Goal: Task Accomplishment & Management: Complete application form

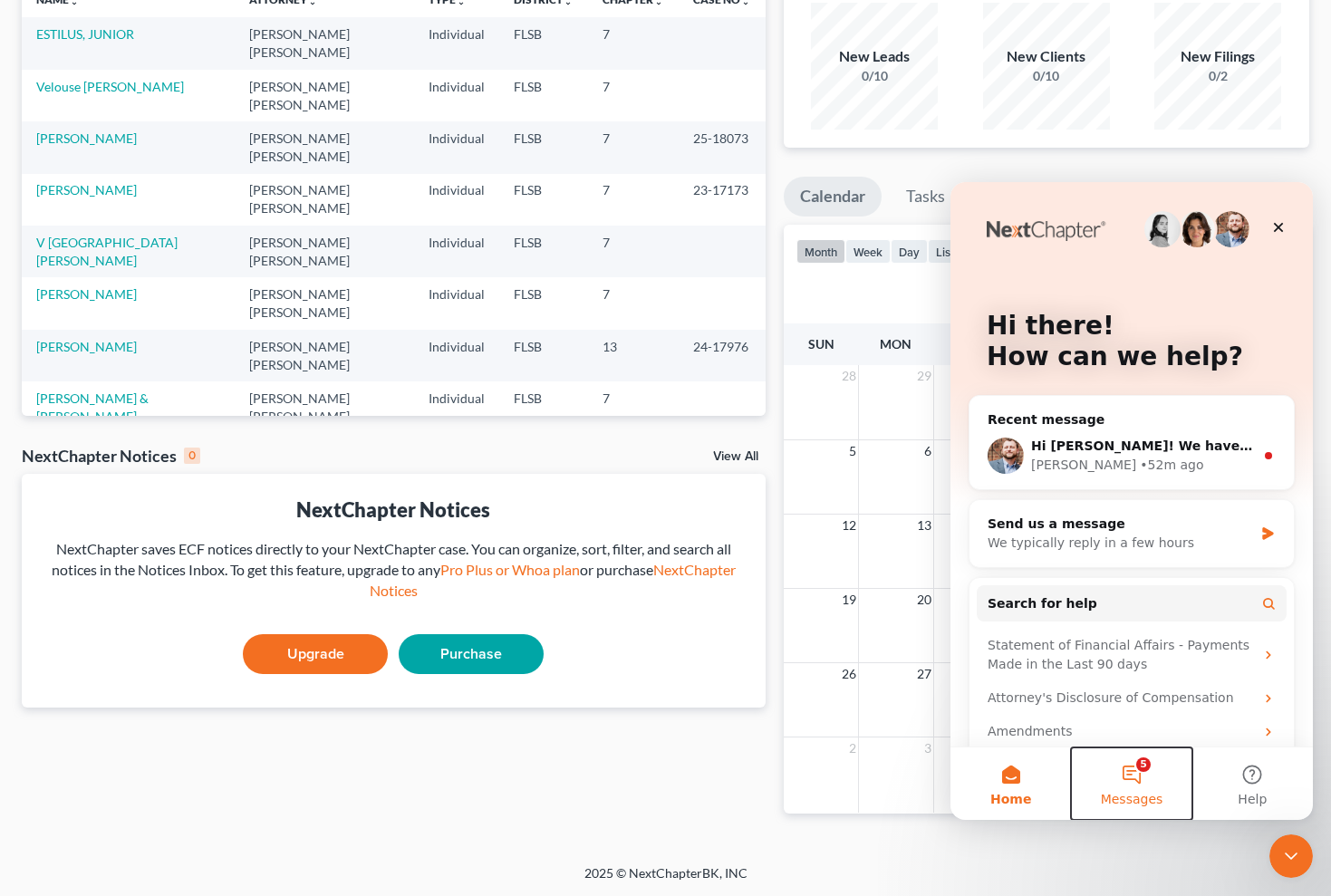
click at [1140, 768] on button "5 Messages" at bounding box center [1131, 784] width 121 height 72
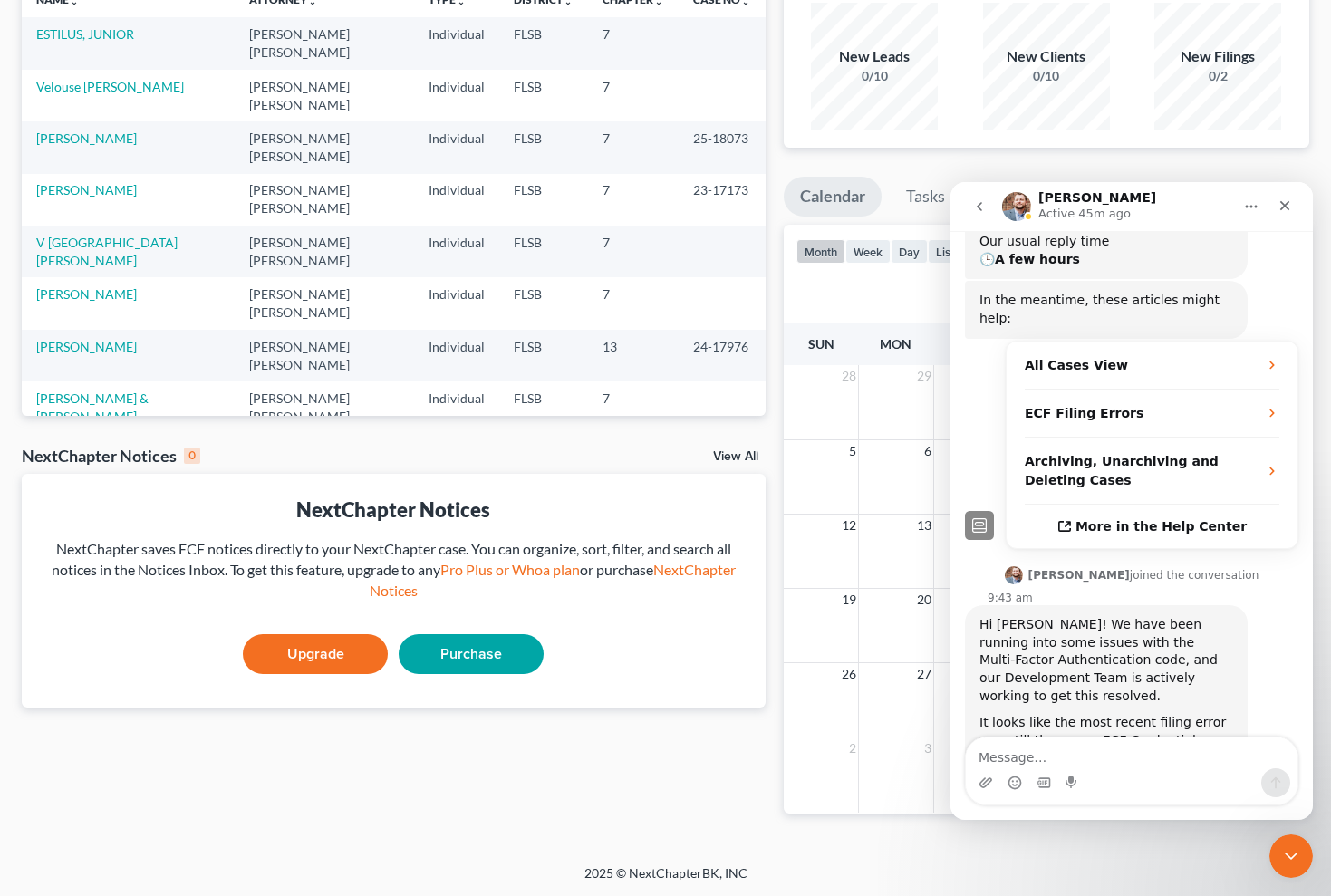
scroll to position [357, 0]
drag, startPoint x: 115, startPoint y: 456, endPoint x: 208, endPoint y: 458, distance: 93.0
copy div "ECF Credentials"
click at [1057, 762] on textarea "Message…" at bounding box center [1132, 753] width 332 height 31
paste textarea "ECF Credentials"
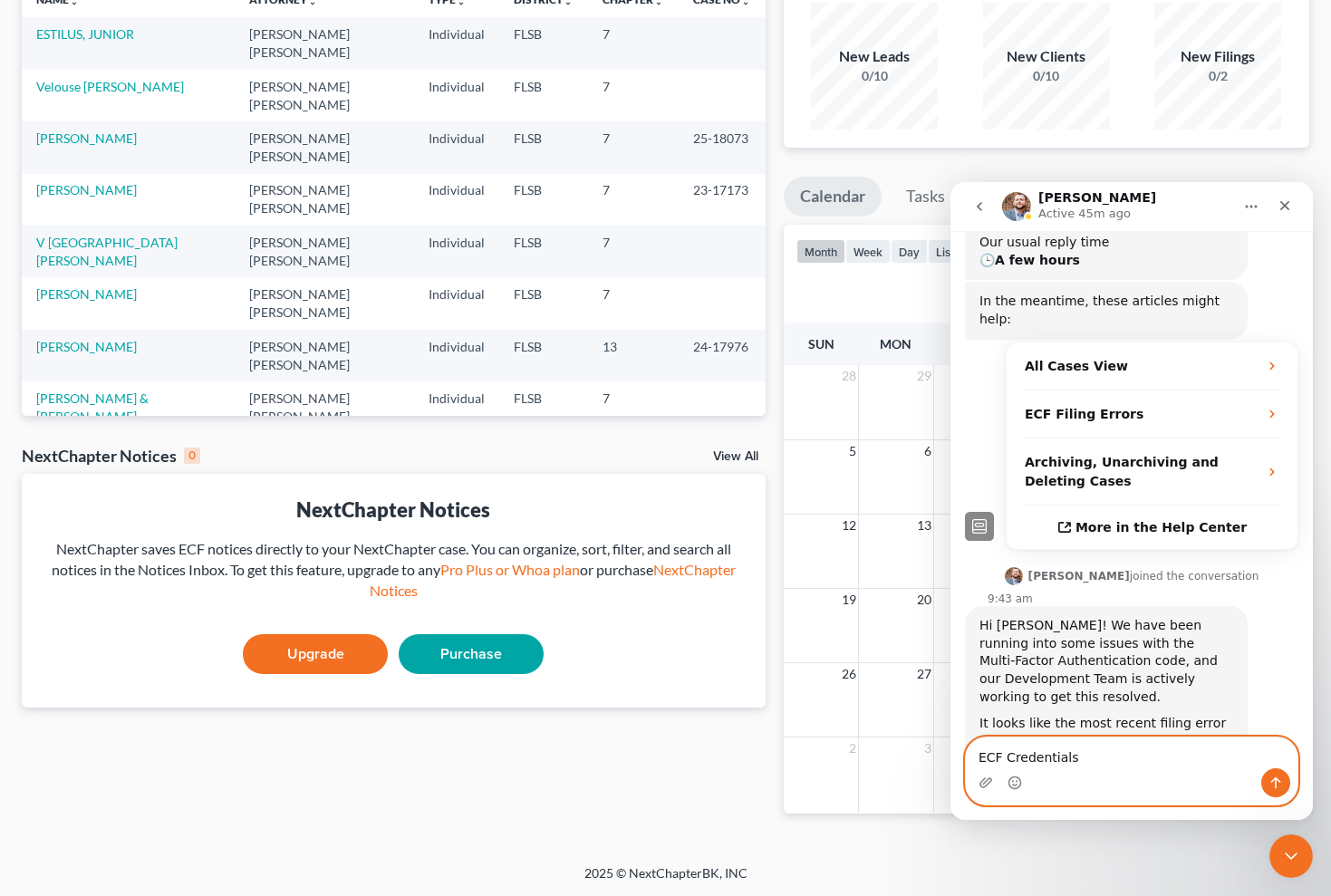
click at [974, 756] on textarea "ECF Credentials" at bounding box center [1132, 753] width 332 height 31
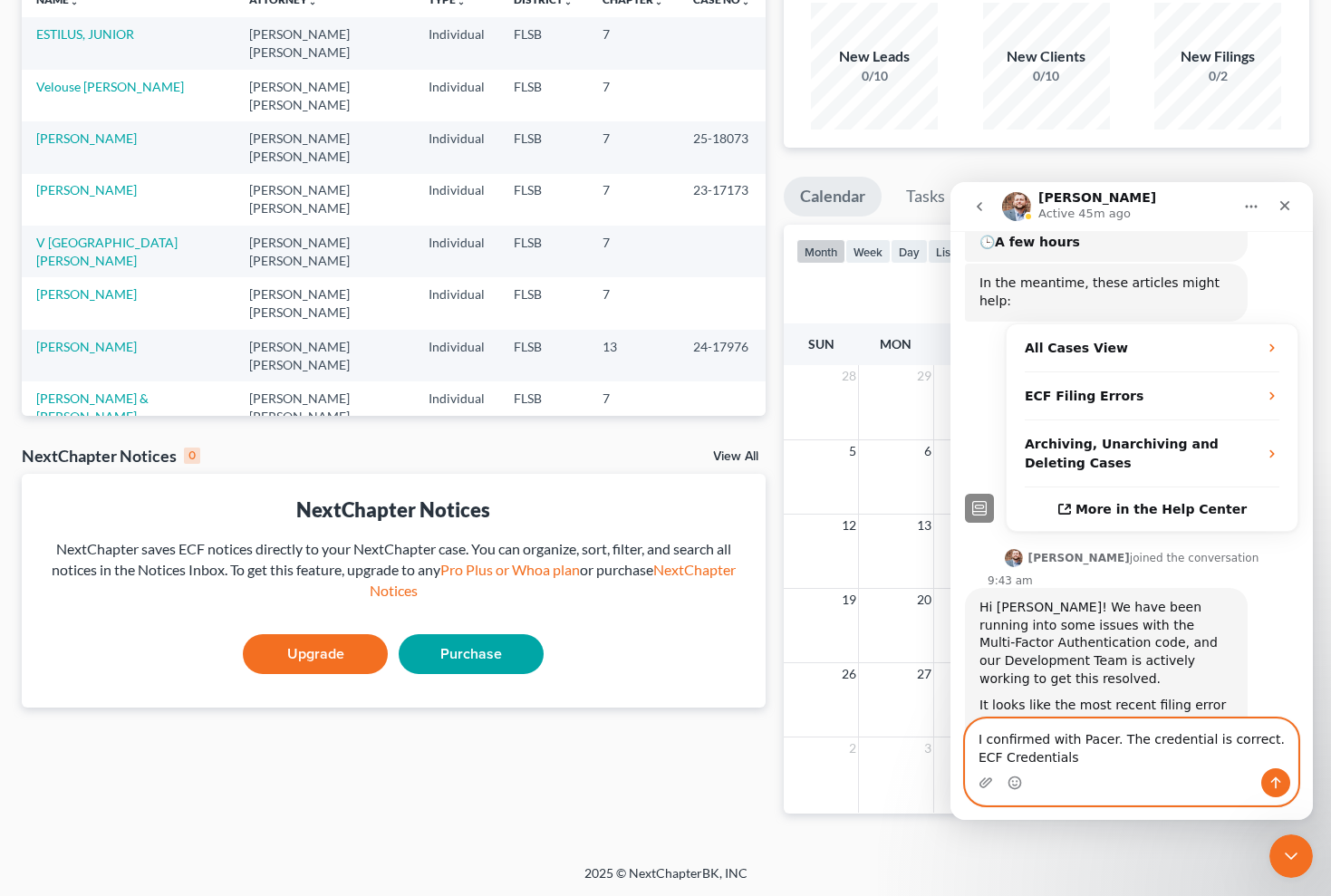
click at [1068, 763] on textarea "I confirmed with Pacer. The credential is correct. ECF Credentials" at bounding box center [1132, 744] width 332 height 49
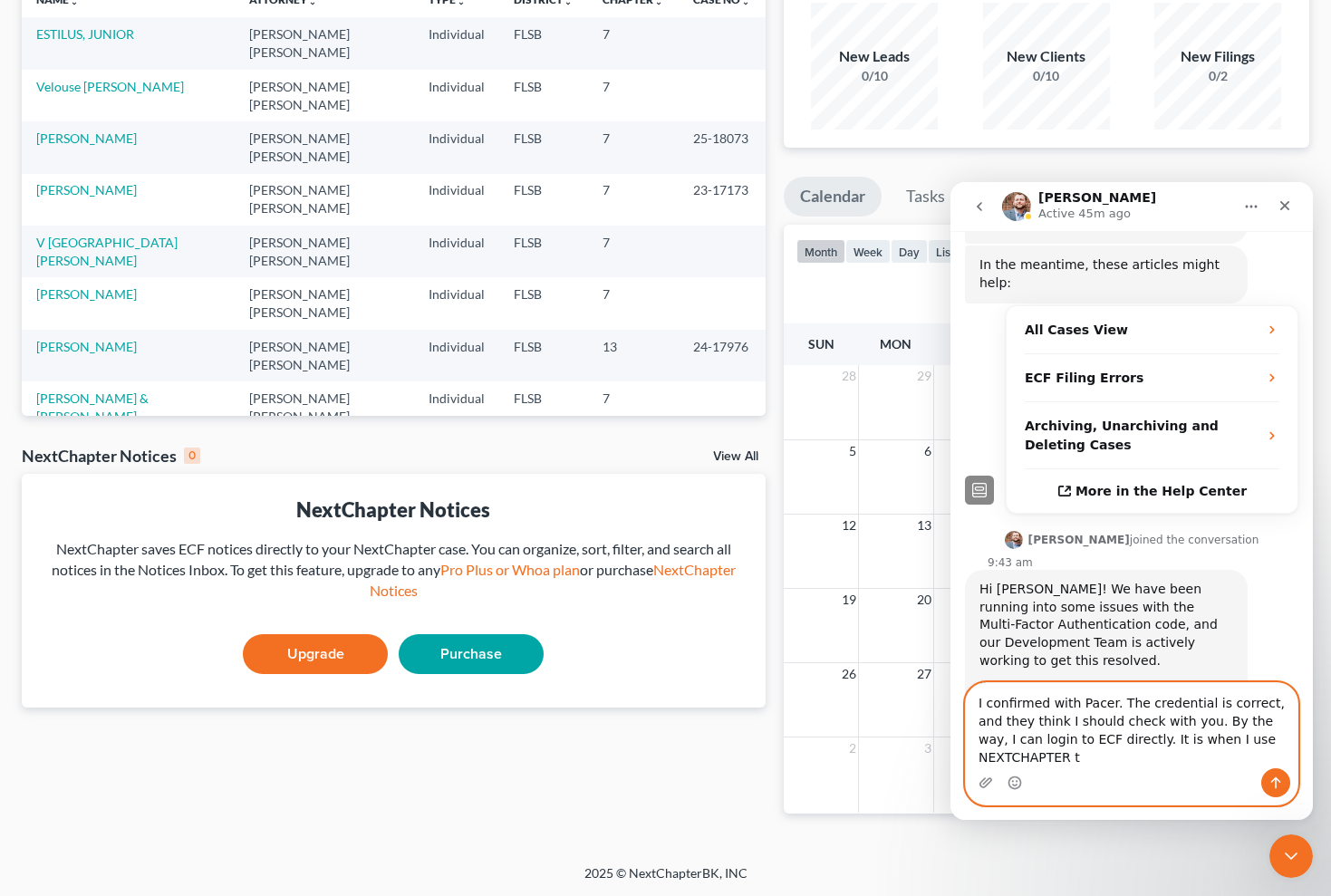
scroll to position [411, 0]
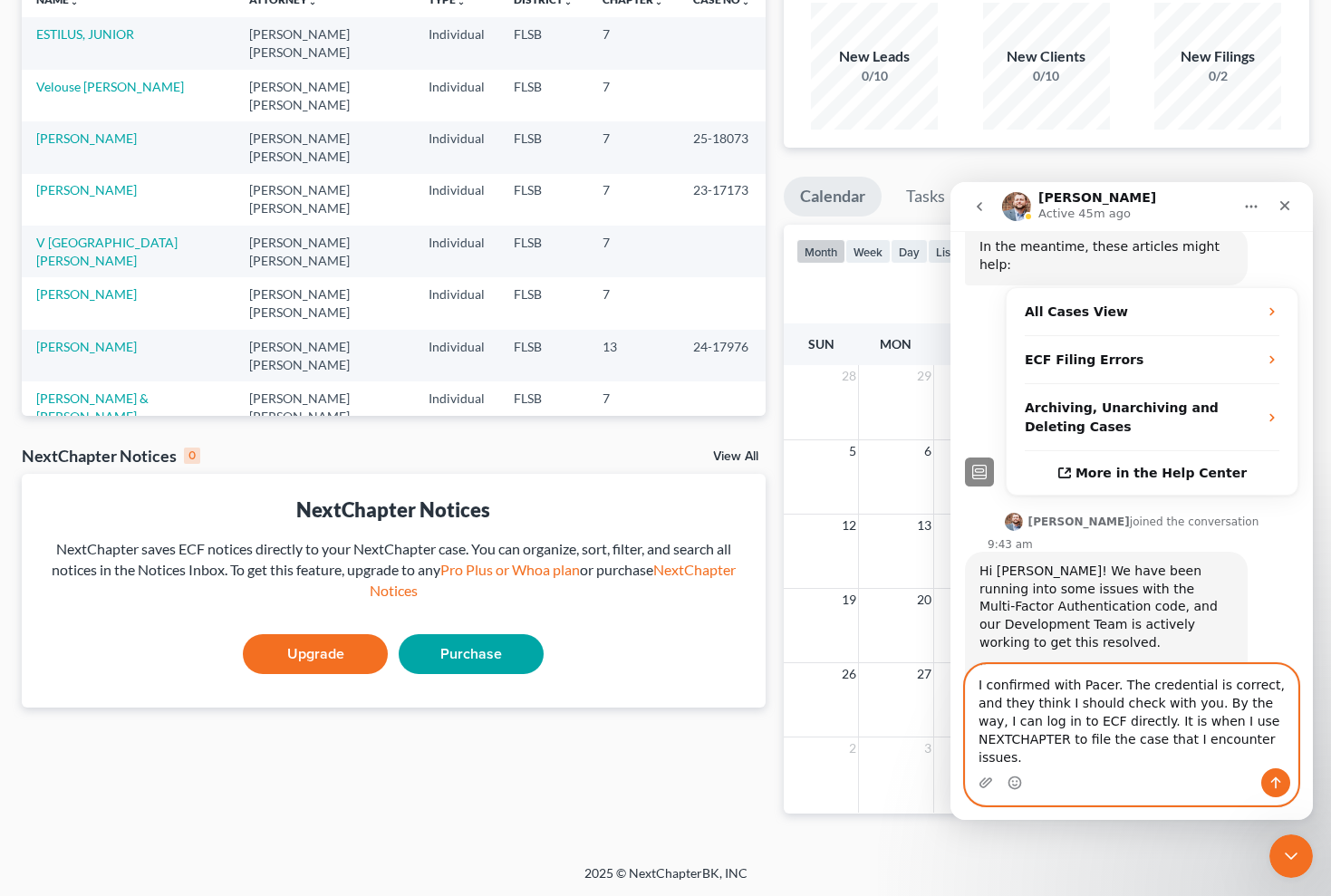
type textarea "I confirmed with Pacer. The credential is correct, and they think I should chec…"
click at [1278, 782] on icon "Send a message…" at bounding box center [1276, 783] width 14 height 14
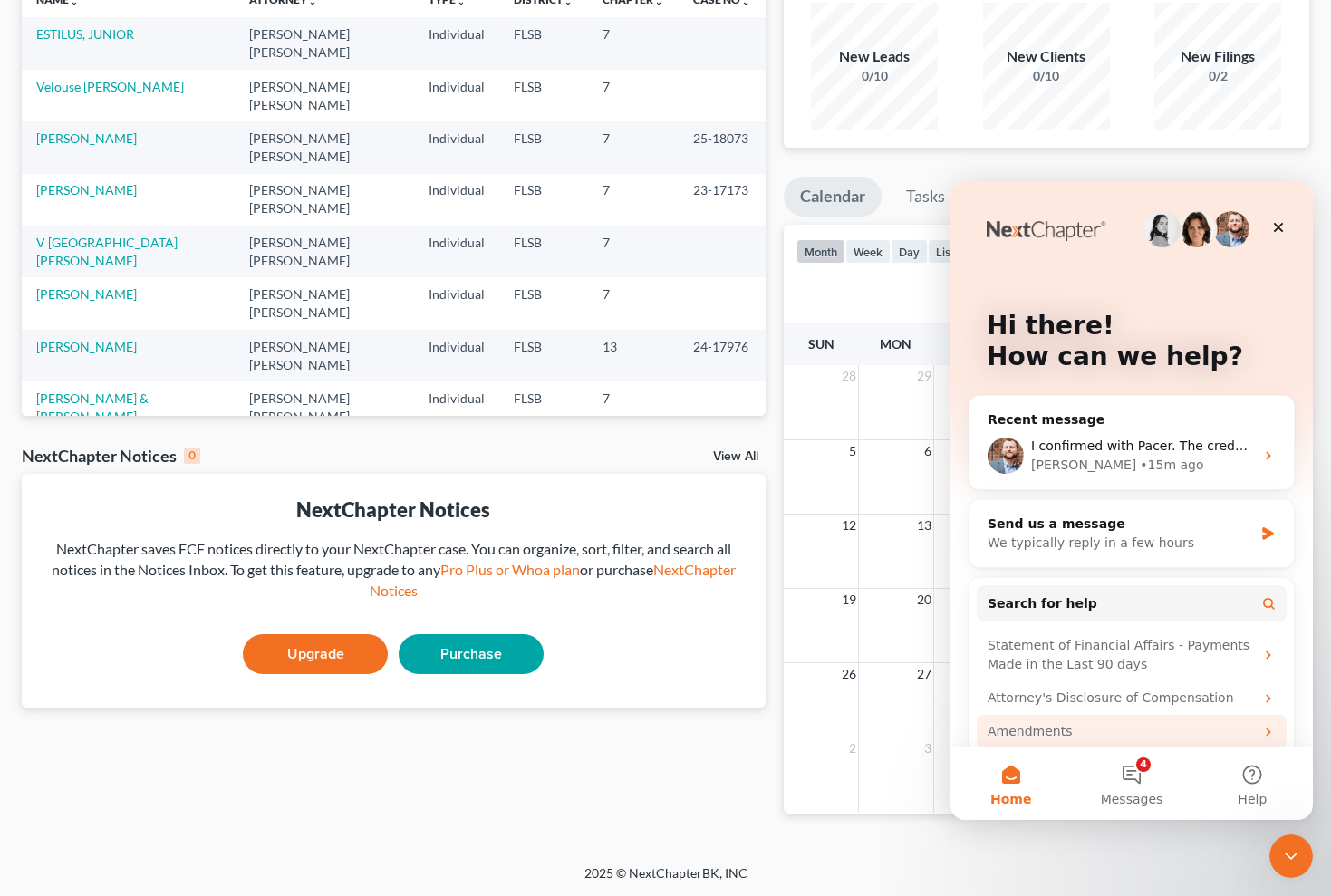
scroll to position [0, 0]
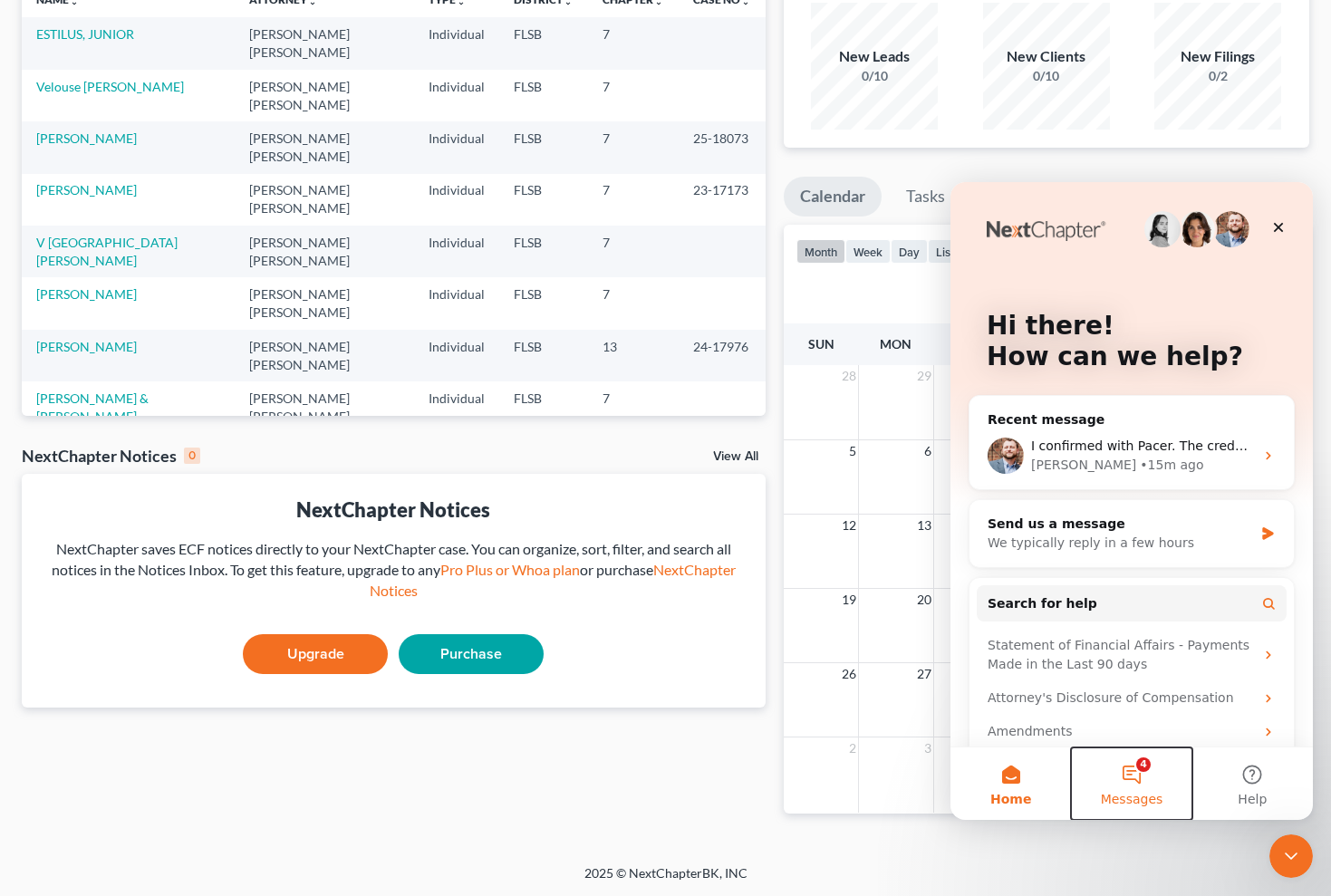
click at [1145, 763] on button "4 Messages" at bounding box center [1131, 784] width 121 height 72
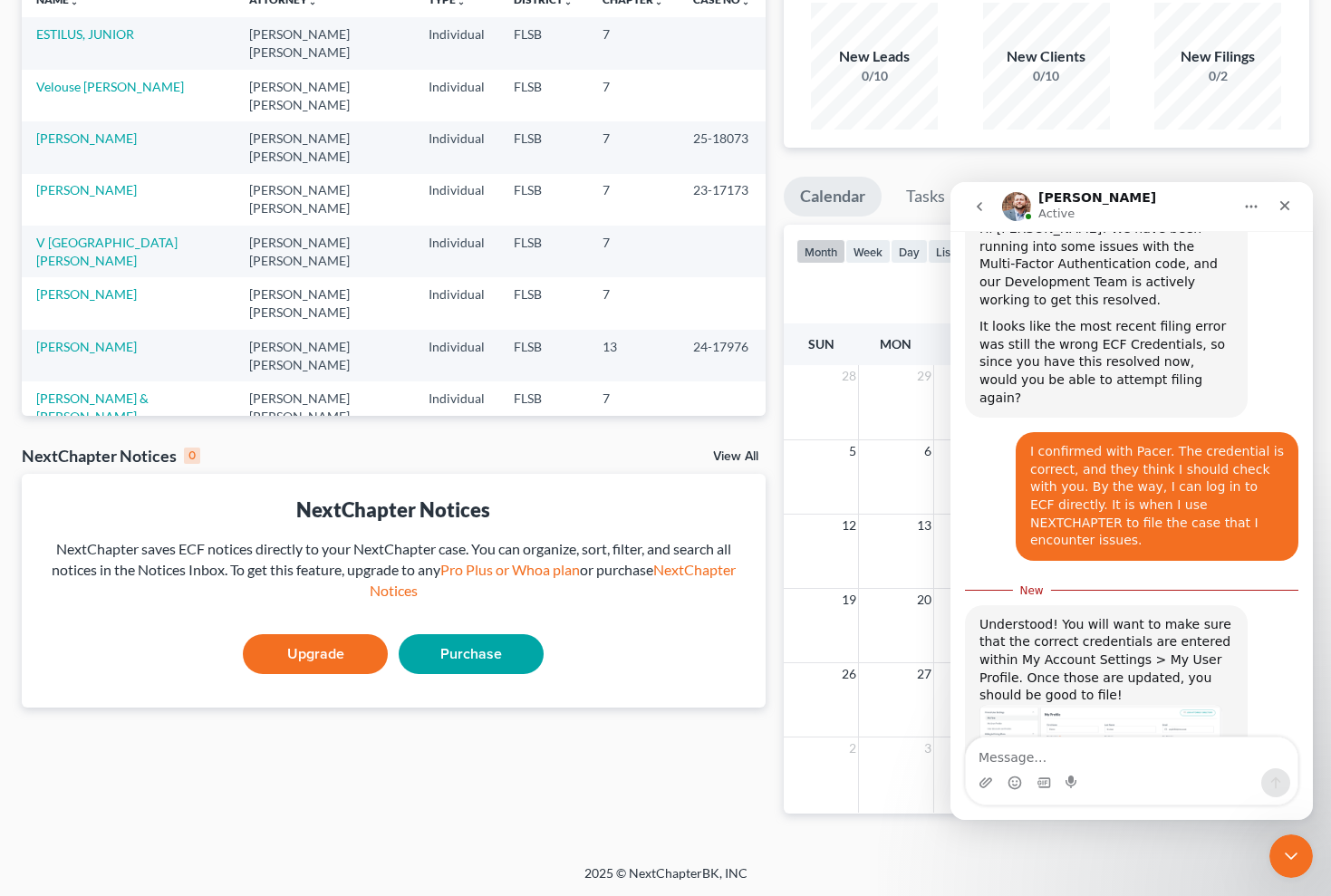
scroll to position [753, 0]
click at [1100, 706] on img "James says…" at bounding box center [1100, 767] width 243 height 122
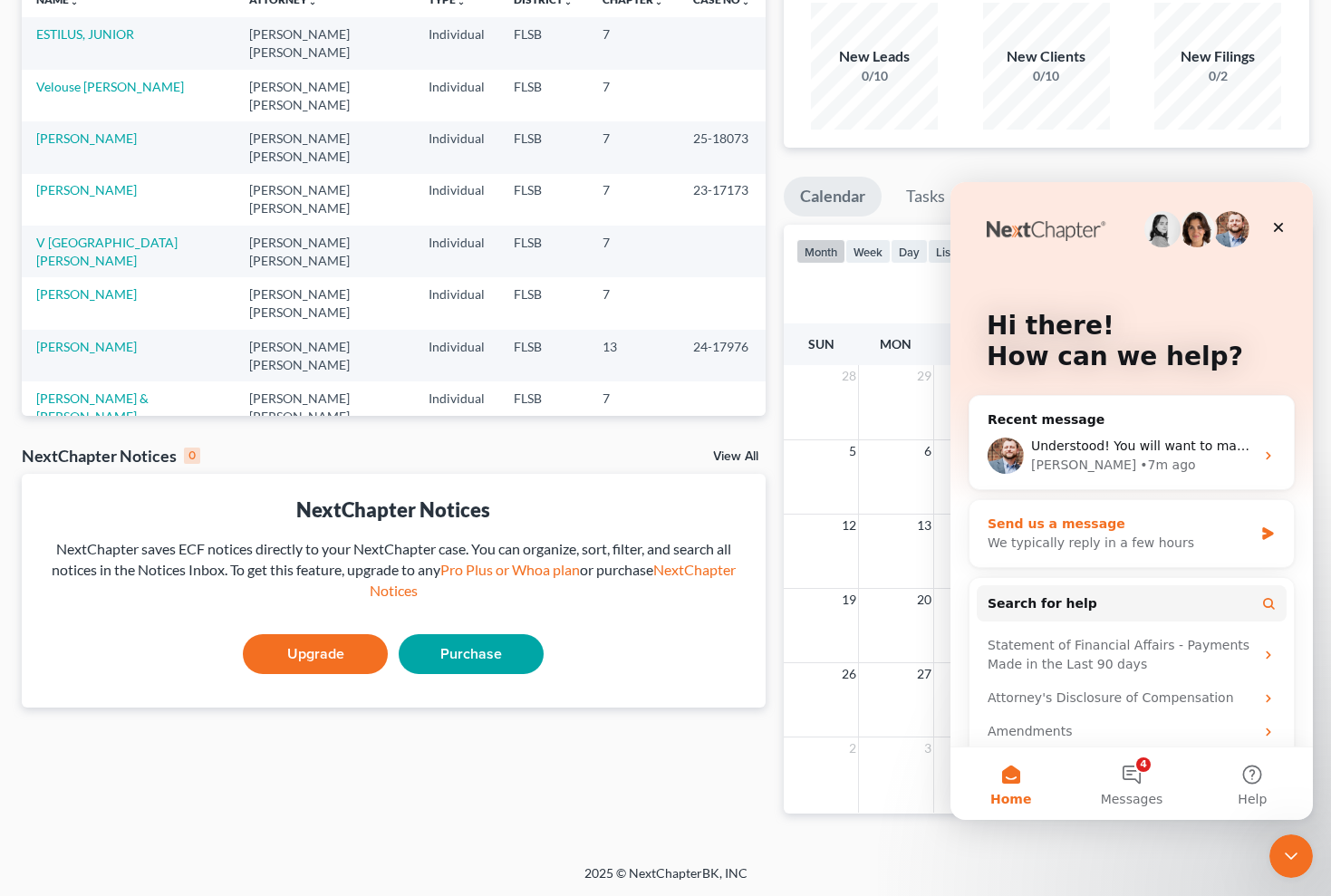
scroll to position [0, 0]
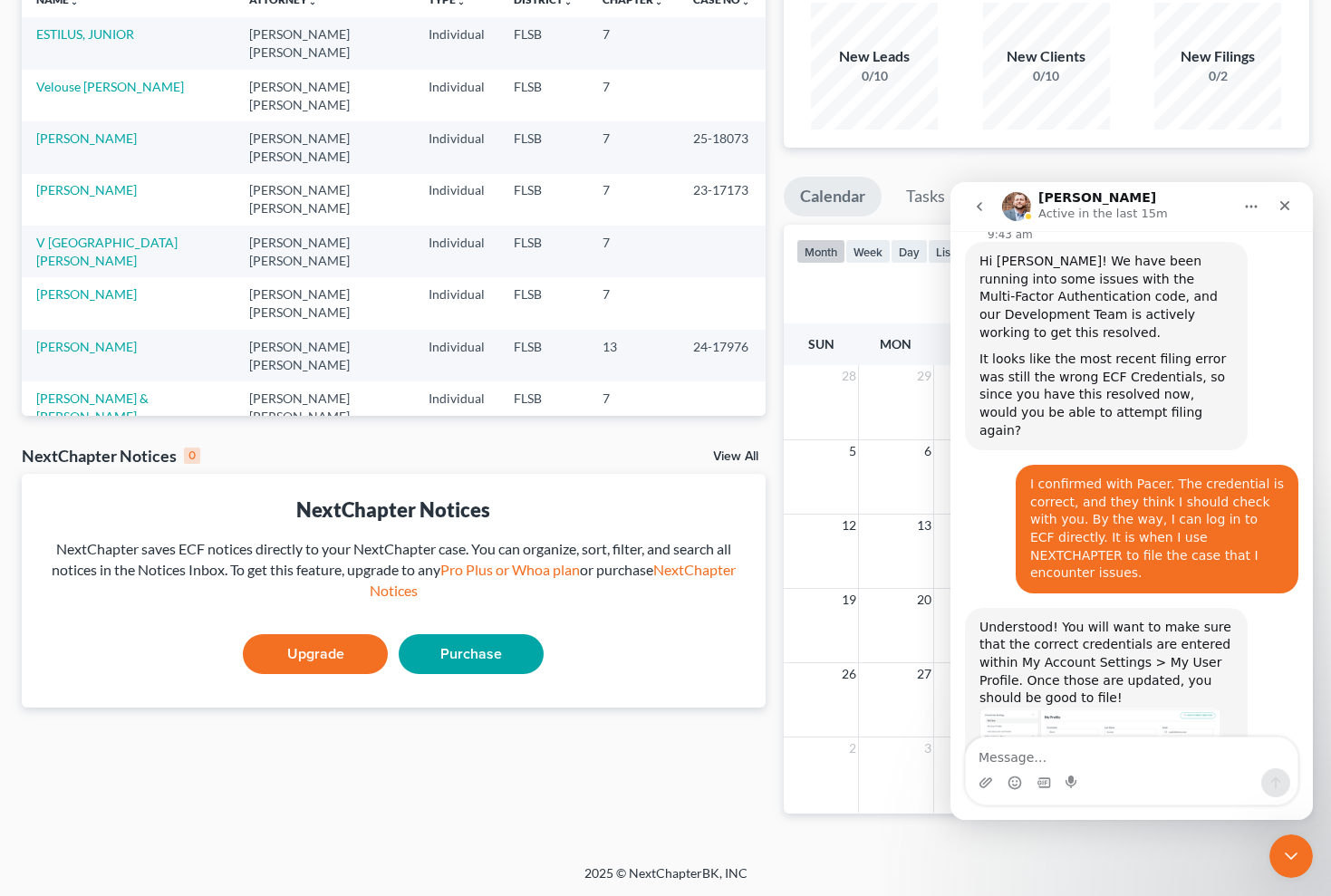
scroll to position [724, 0]
click at [1106, 709] on img "James says…" at bounding box center [1100, 769] width 243 height 122
click at [1090, 709] on img "James says…" at bounding box center [1100, 769] width 243 height 122
click at [1033, 709] on img "James says…" at bounding box center [1100, 769] width 243 height 122
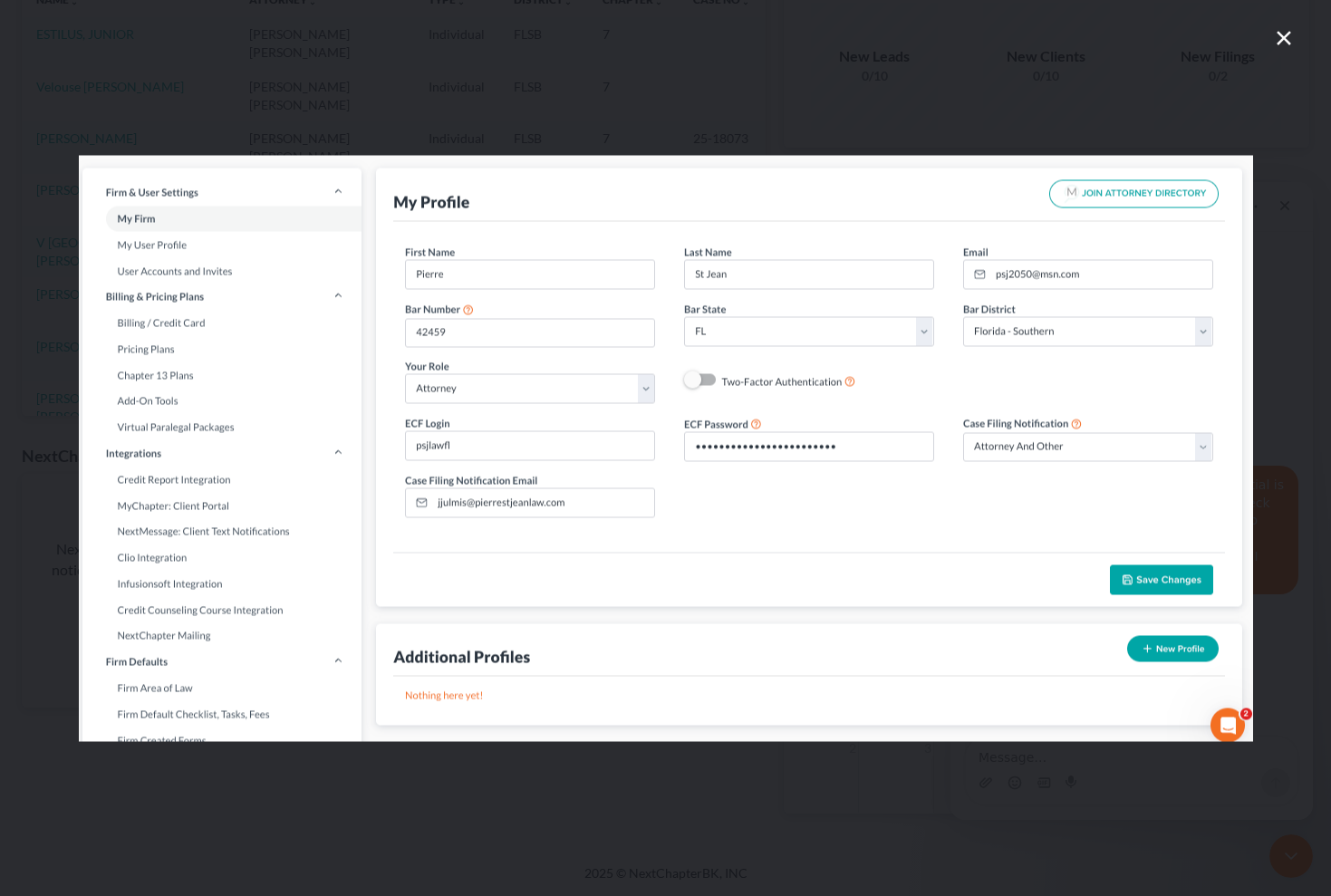
scroll to position [0, 0]
click at [1033, 634] on img "Close" at bounding box center [666, 448] width 1174 height 587
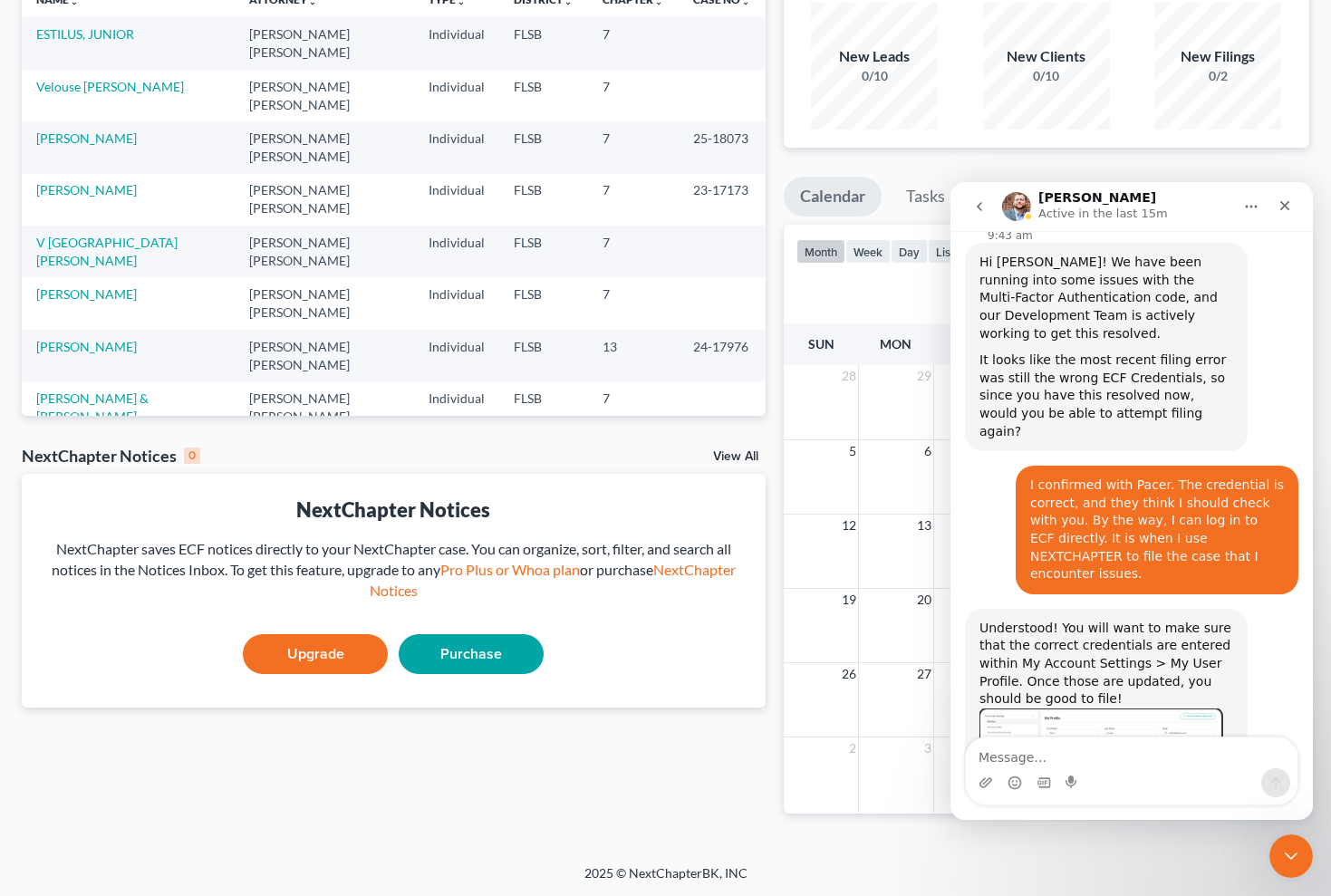
click at [1033, 709] on img "James says…" at bounding box center [1100, 769] width 243 height 122
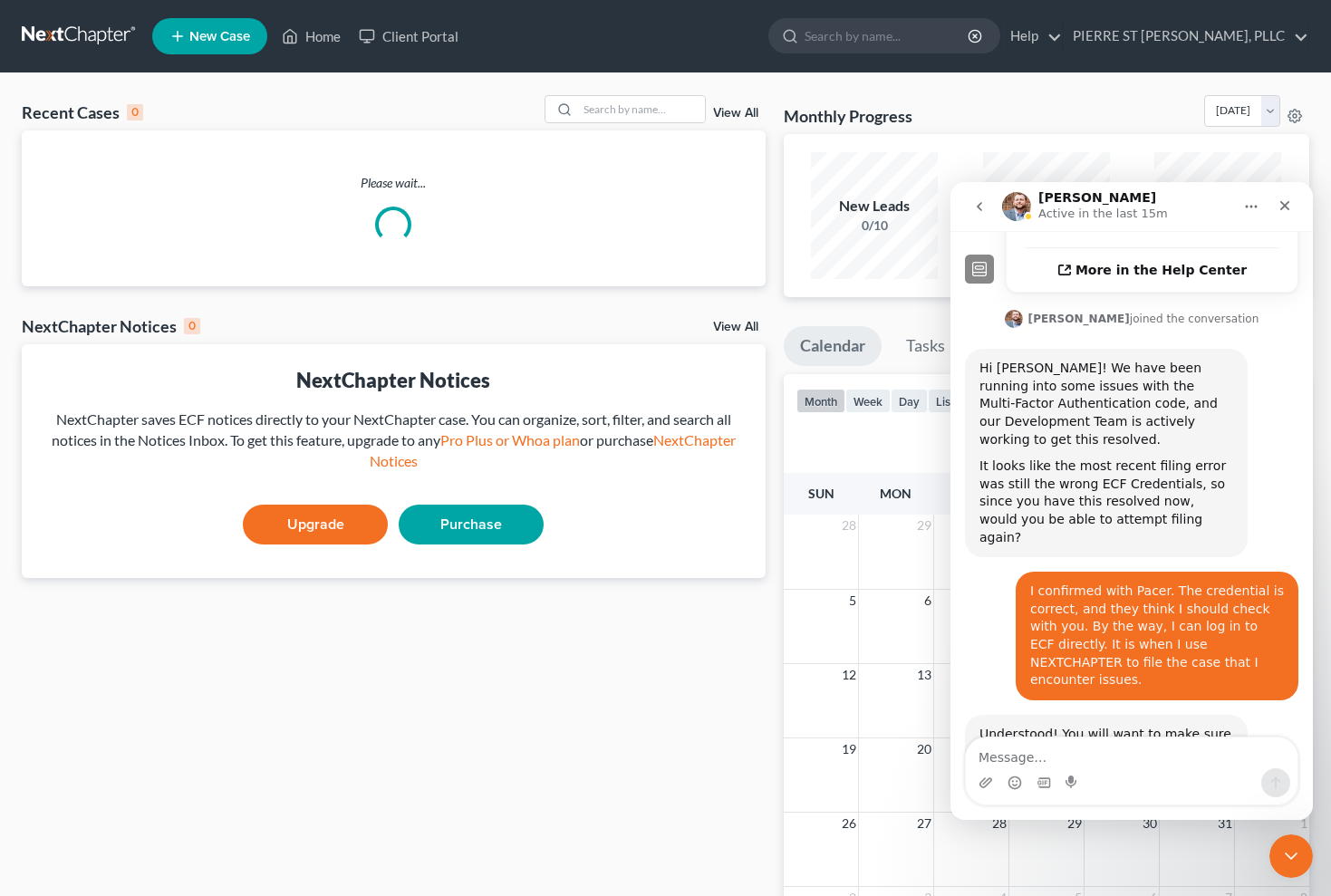
scroll to position [724, 0]
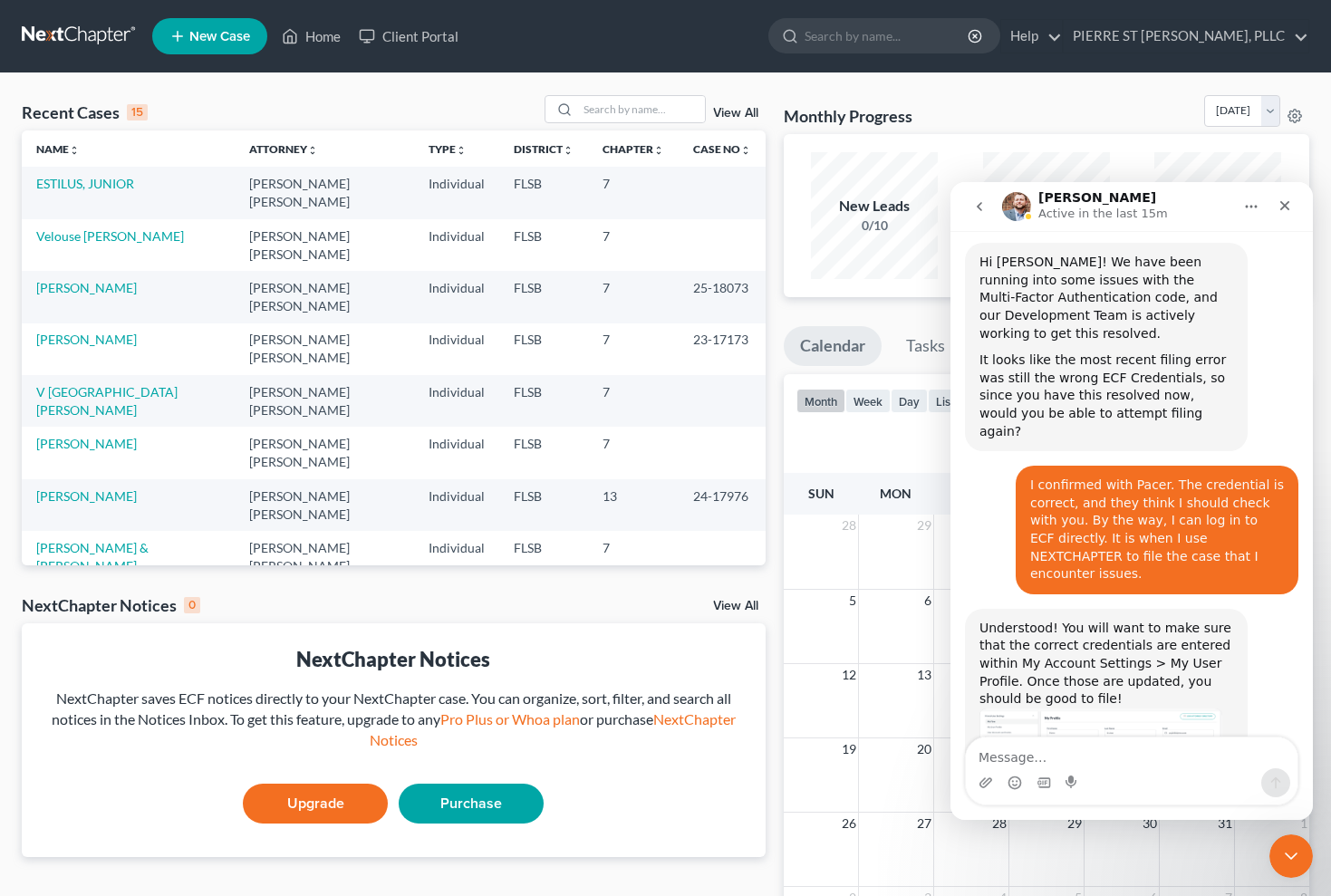
click at [1247, 203] on icon "Home" at bounding box center [1250, 206] width 14 height 14
click at [1189, 286] on div "Download transcript" at bounding box center [1199, 290] width 128 height 19
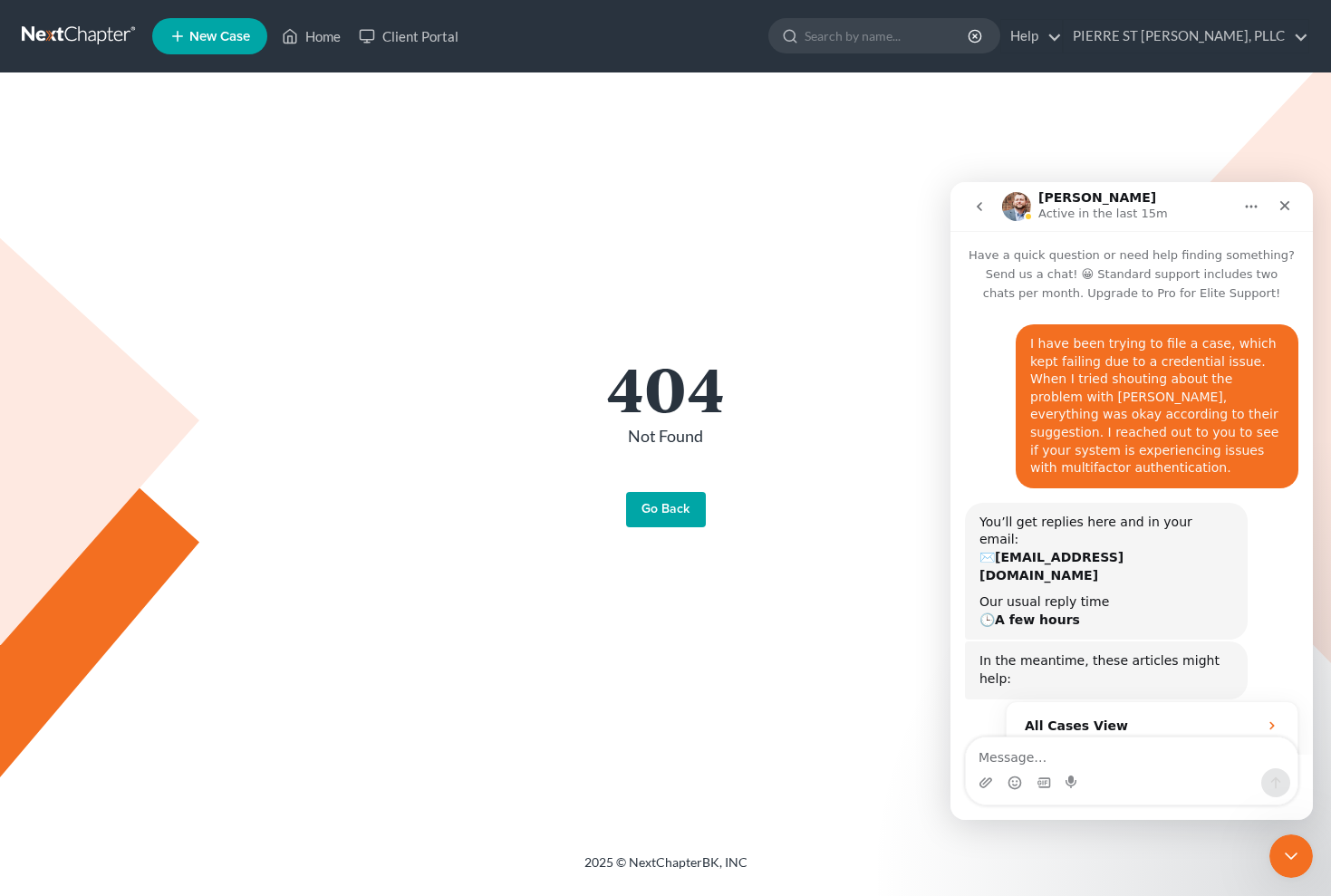
scroll to position [724, 0]
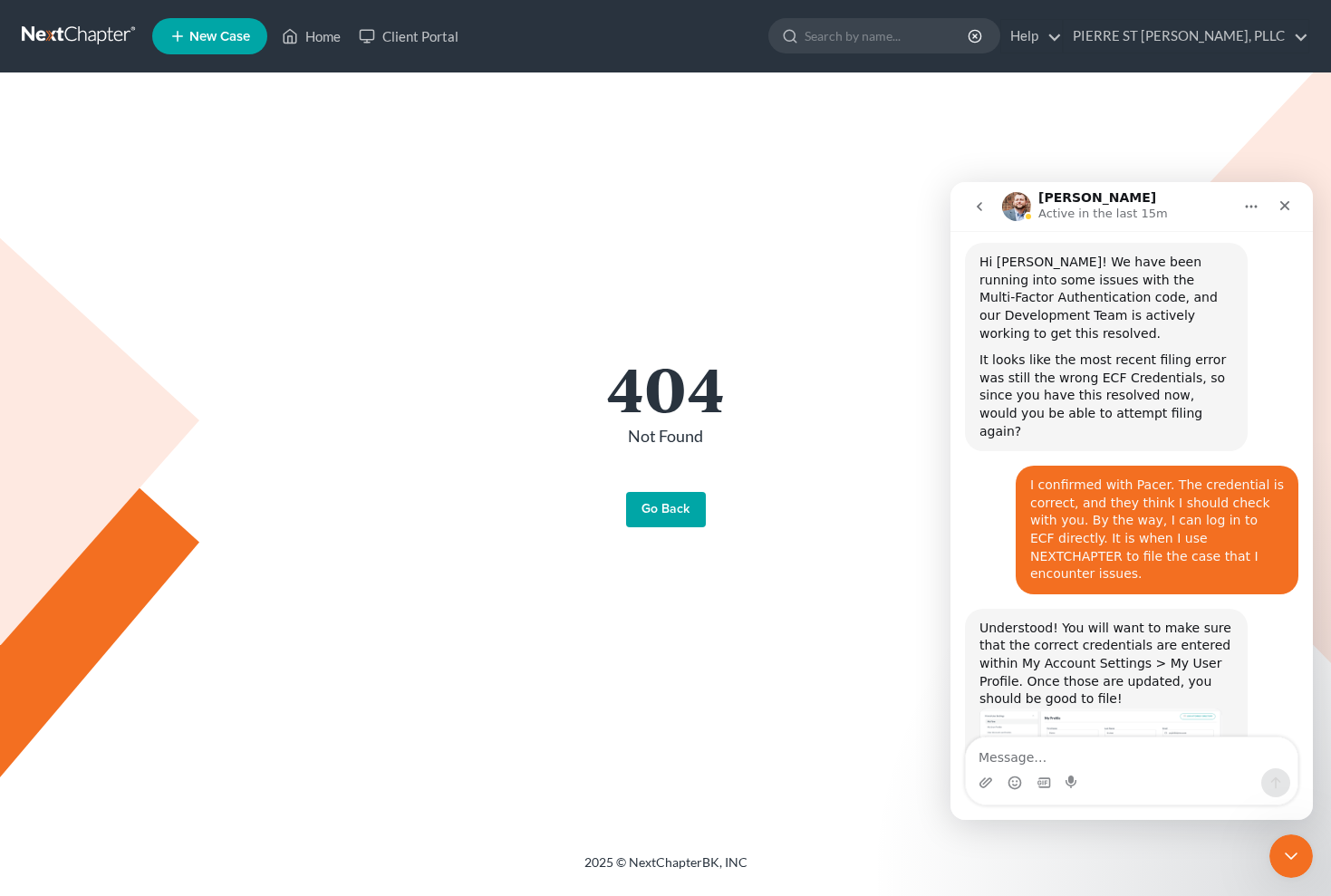
click at [674, 511] on link "Go Back" at bounding box center [666, 510] width 80 height 37
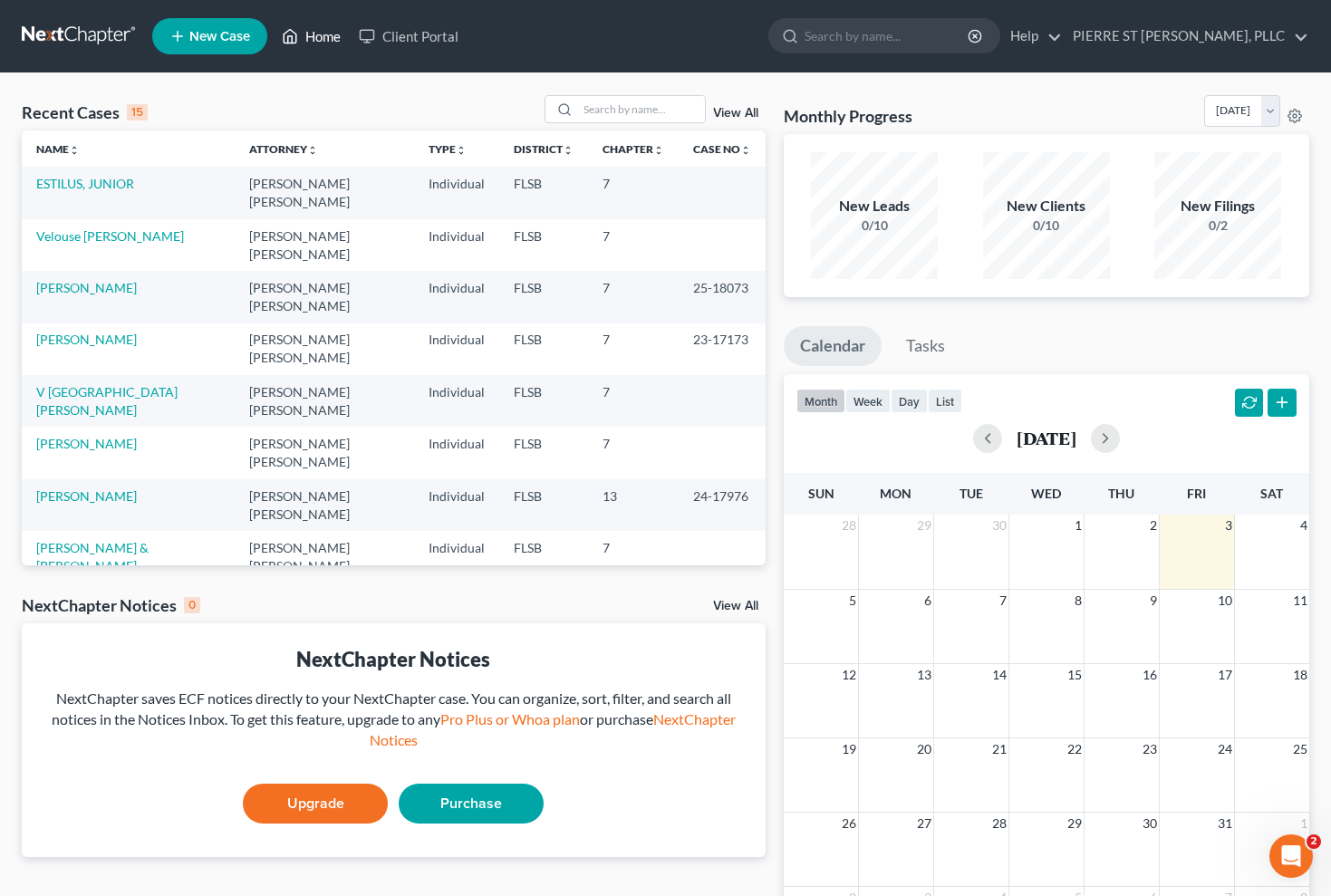
click at [322, 32] on link "Home" at bounding box center [311, 36] width 77 height 33
click at [326, 32] on link "Home" at bounding box center [311, 36] width 77 height 33
click at [409, 37] on link "Client Portal" at bounding box center [409, 36] width 118 height 33
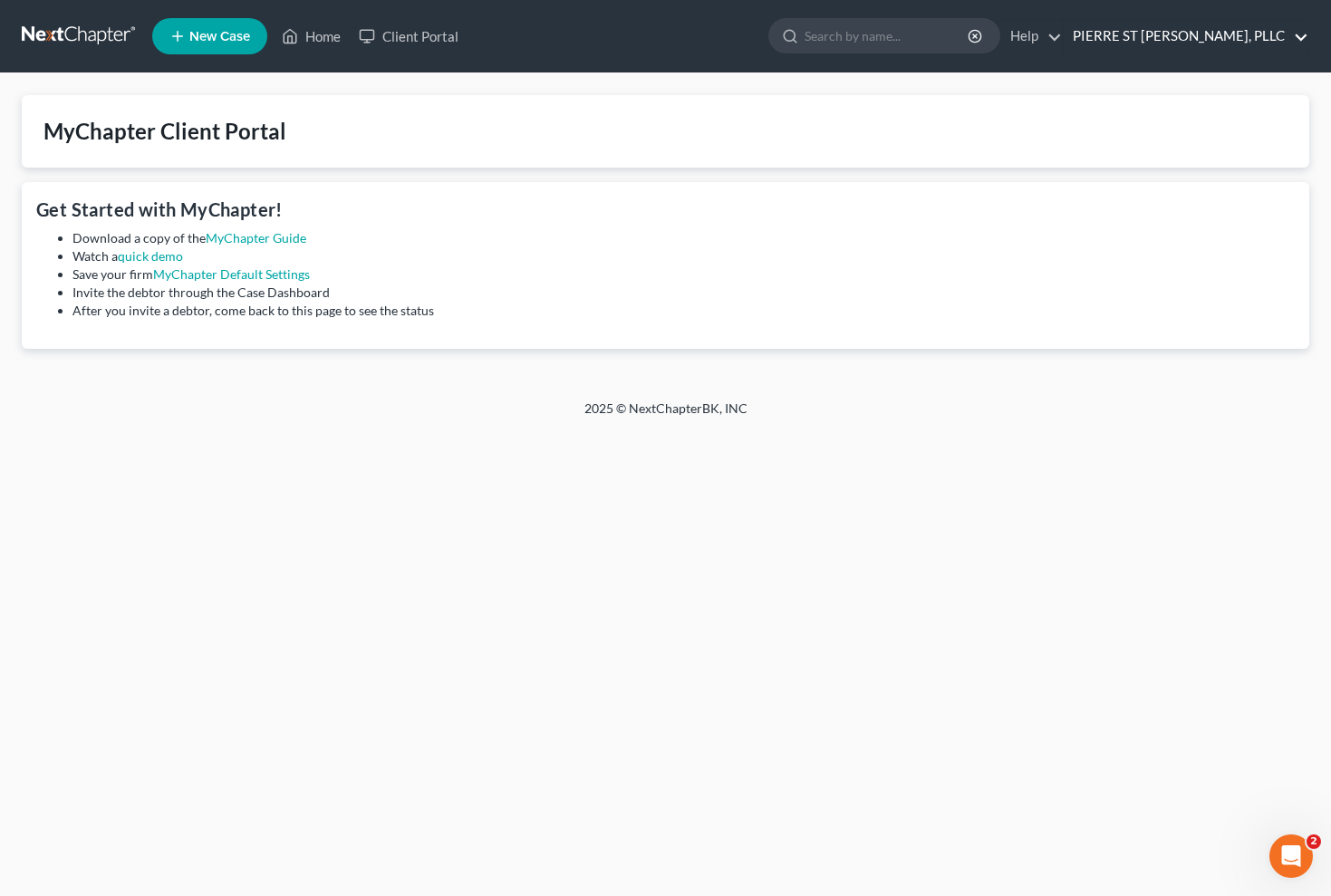
click at [1302, 37] on link "PIERRE ST [PERSON_NAME], PLLC" at bounding box center [1186, 36] width 245 height 33
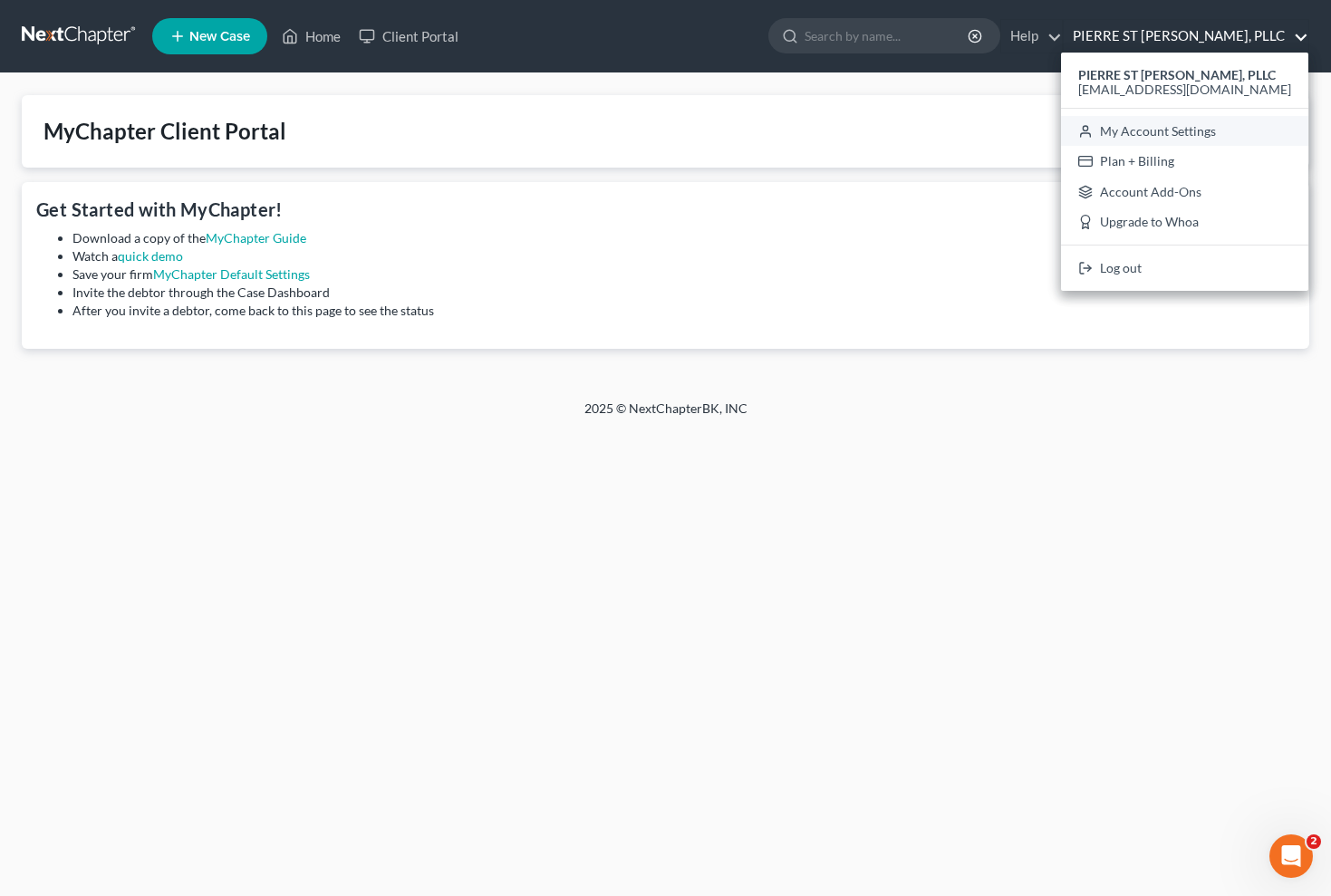
click at [1226, 129] on link "My Account Settings" at bounding box center [1185, 131] width 247 height 31
select select "24"
select select "9"
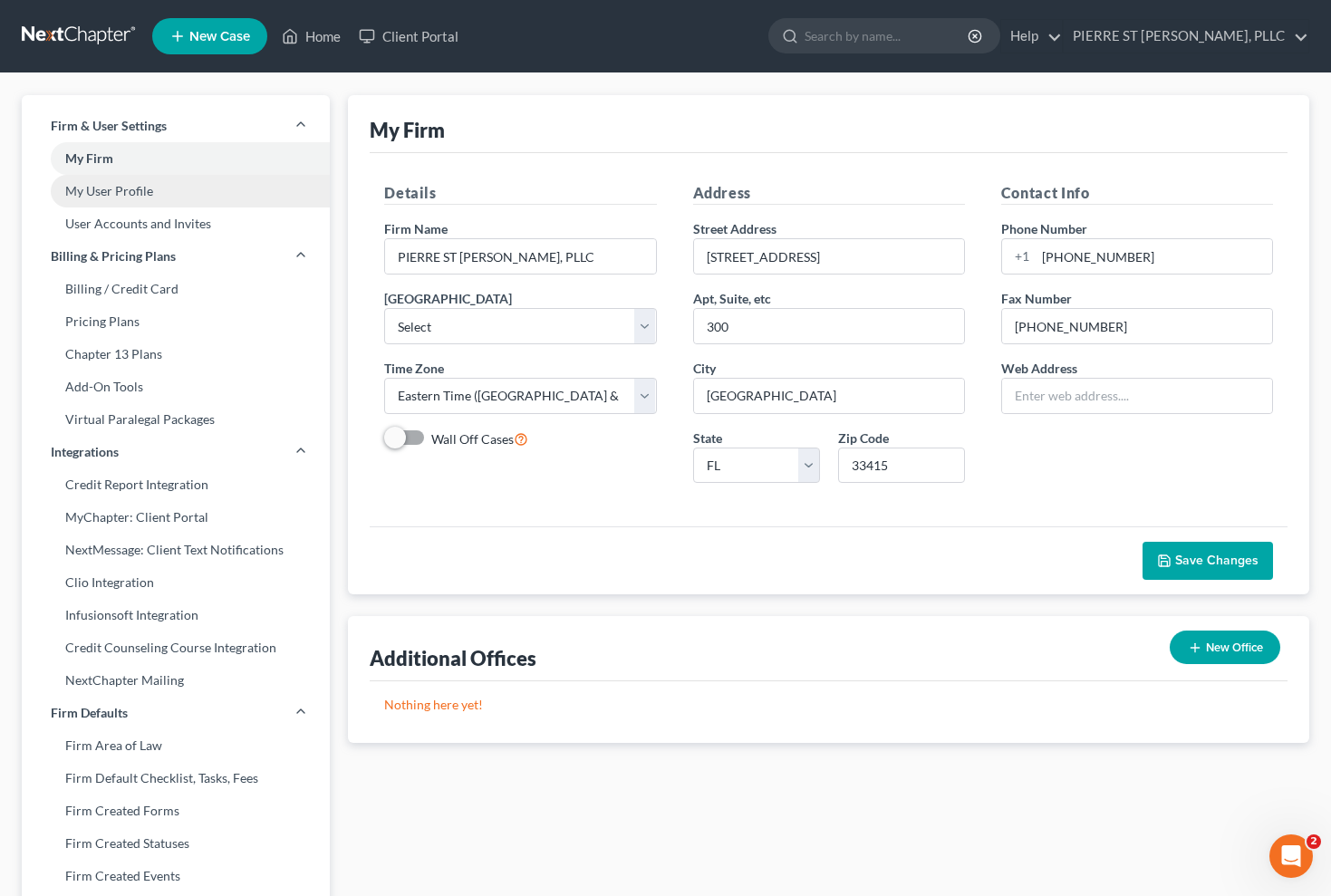
click at [123, 194] on link "My User Profile" at bounding box center [175, 191] width 308 height 33
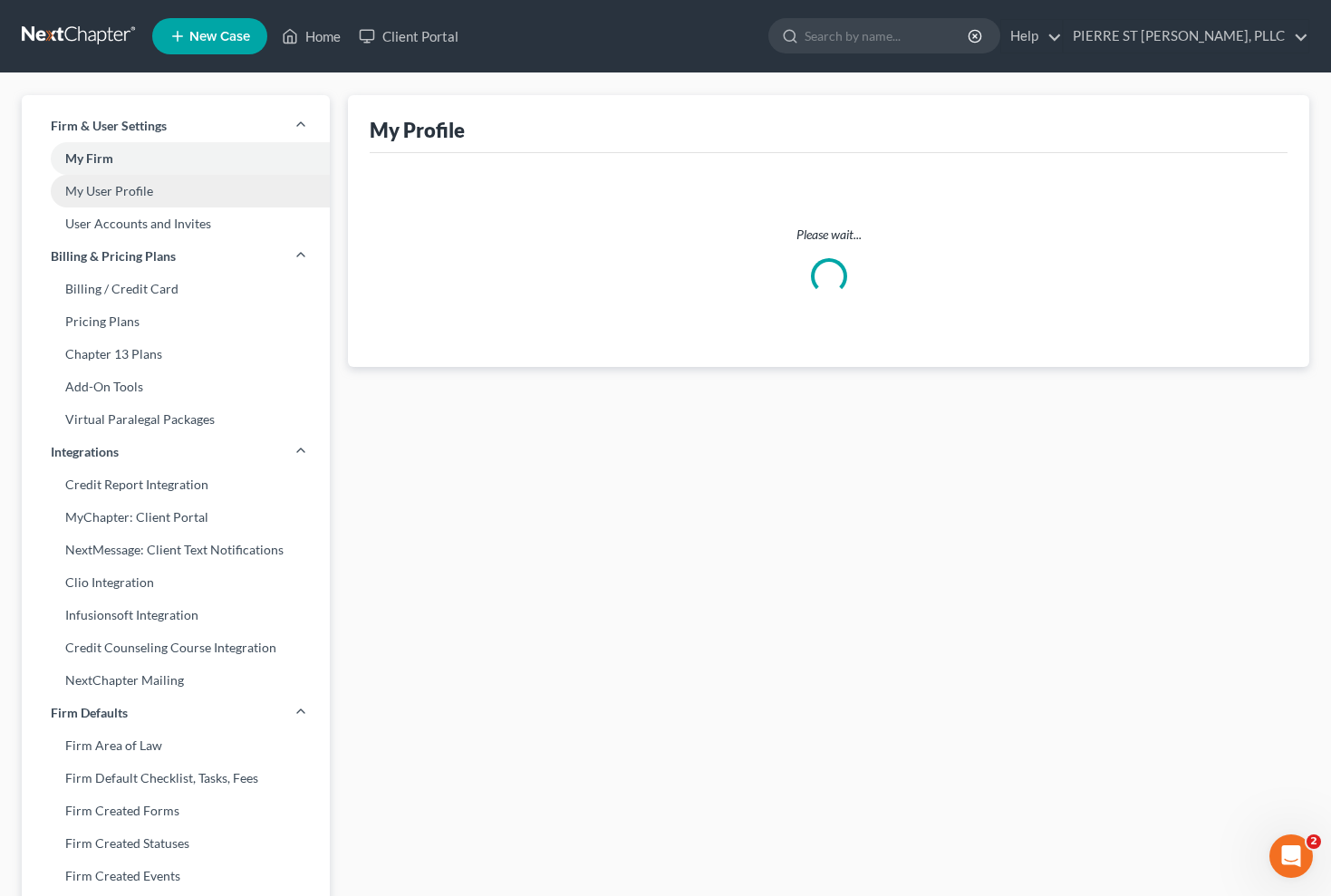
select select "9"
select select "17"
select select "attorney"
select select "1"
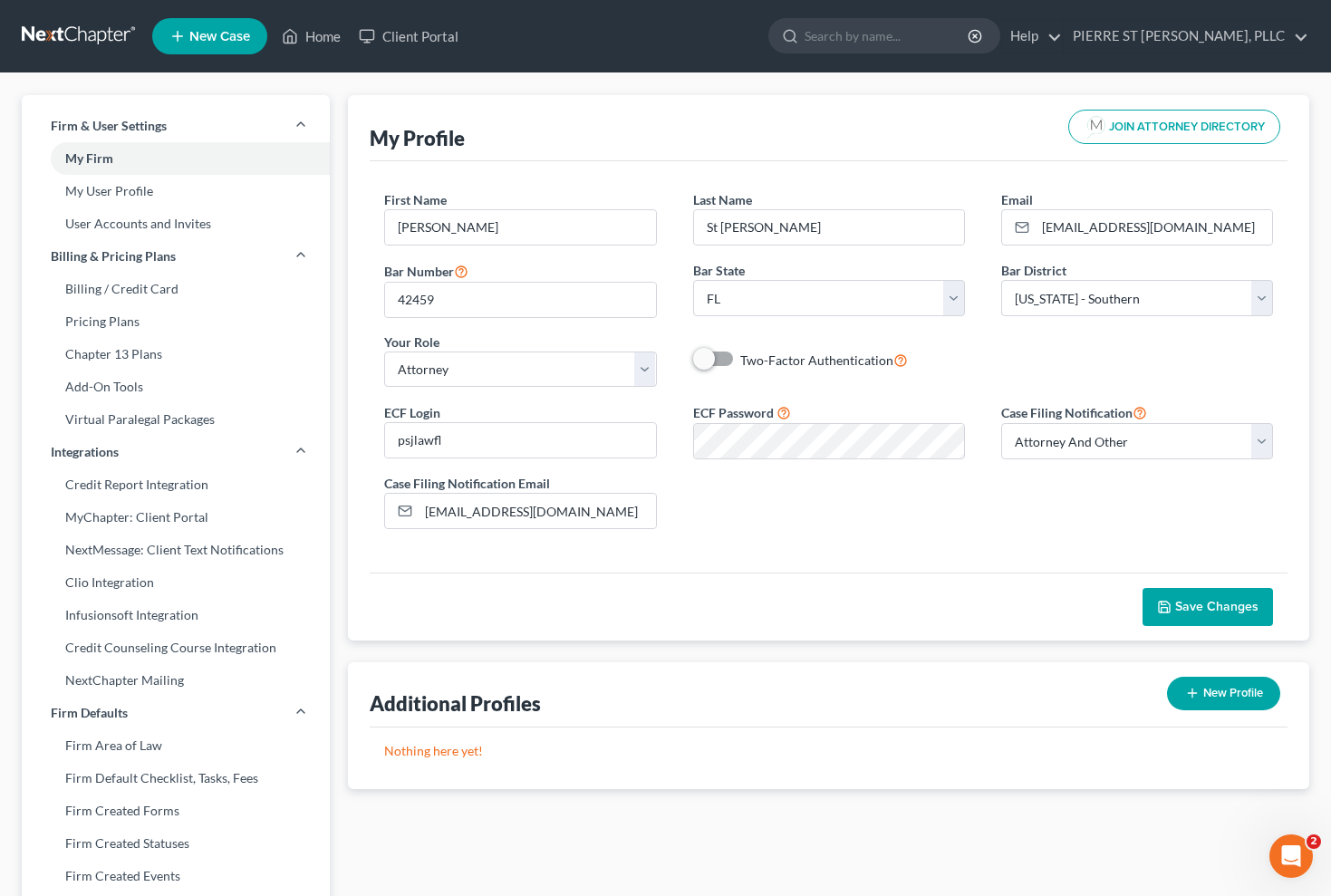
click at [1219, 610] on span "Save Changes" at bounding box center [1217, 606] width 83 height 15
click at [1045, 560] on div "First Name * [PERSON_NAME] Last Name * St [PERSON_NAME] Email * [EMAIL_ADDRESS]…" at bounding box center [828, 366] width 918 height 411
click at [639, 511] on input "[EMAIL_ADDRESS][DOMAIN_NAME]" at bounding box center [537, 511] width 236 height 35
type input "[EMAIL_ADDRESS][DOMAIN_NAME]"
click at [1197, 610] on span "Save Changes" at bounding box center [1217, 606] width 83 height 15
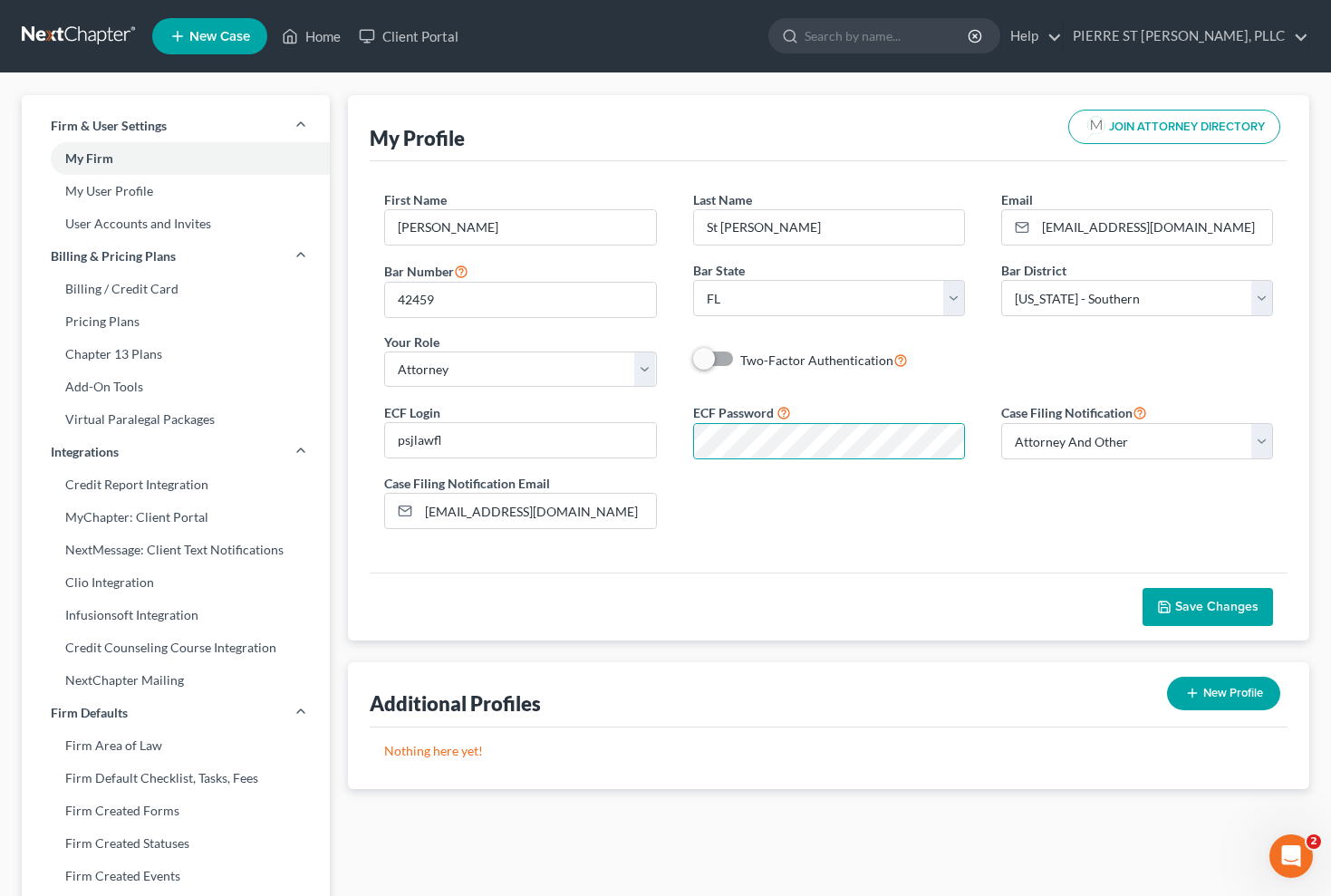
click at [834, 550] on div "First Name * [PERSON_NAME] Last Name * St [PERSON_NAME] Email * [EMAIL_ADDRESS]…" at bounding box center [828, 366] width 918 height 411
click at [1221, 607] on span "Save Changes" at bounding box center [1217, 606] width 83 height 15
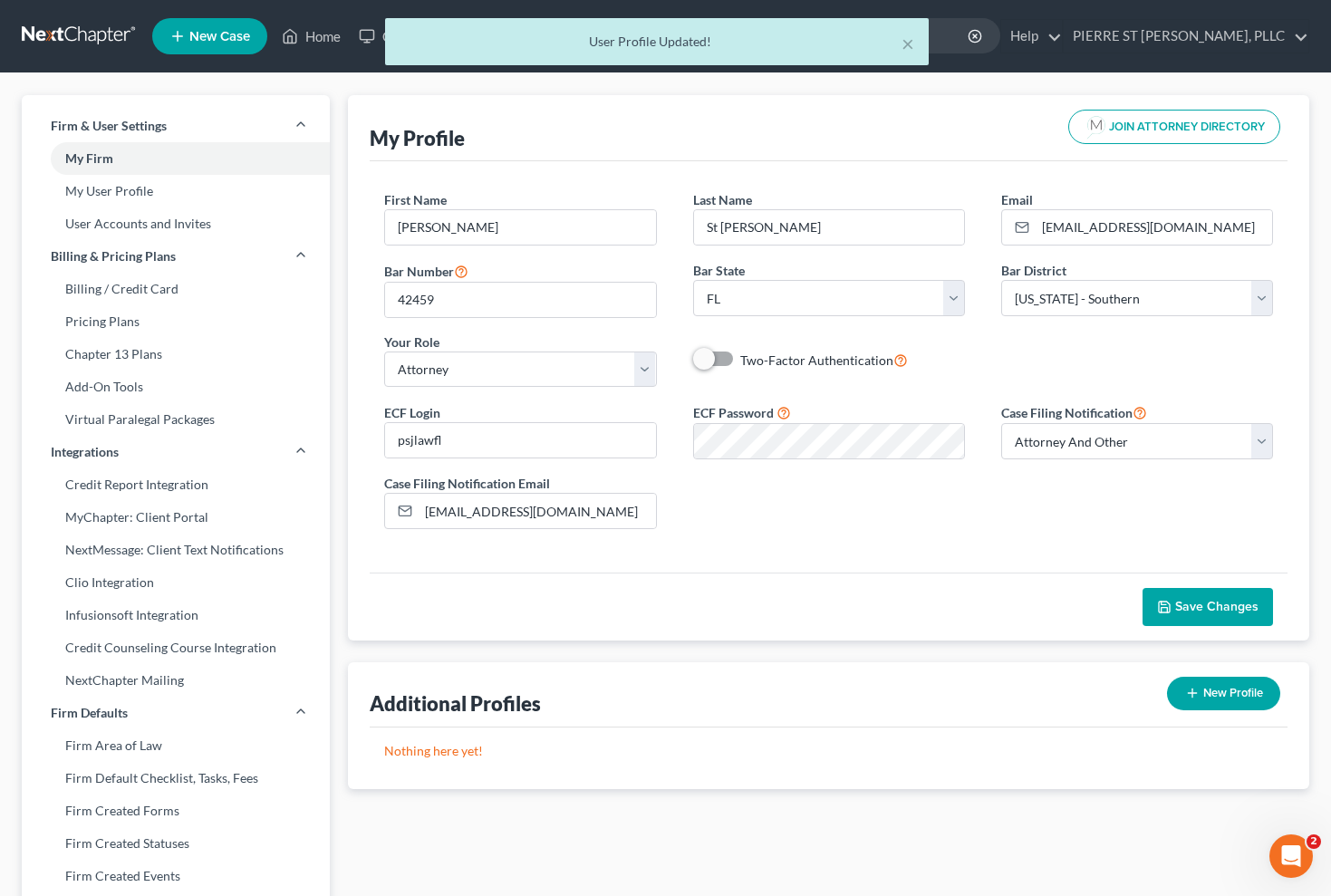
click at [992, 528] on div "ECF Login psjlawfl ECF Password Case Filing Notification Select Attorney Only A…" at bounding box center [829, 472] width 925 height 142
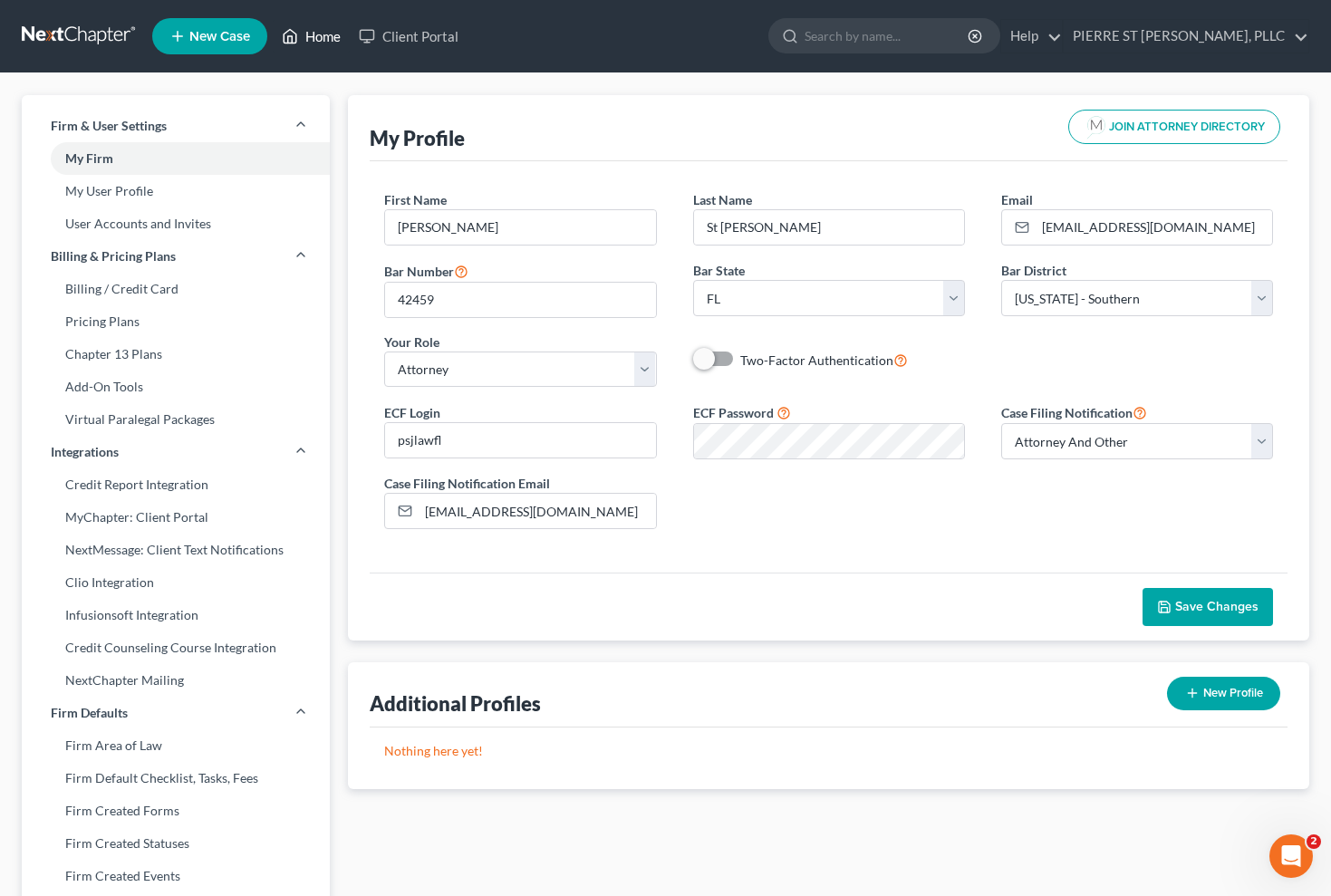
click at [325, 37] on link "Home" at bounding box center [311, 36] width 77 height 33
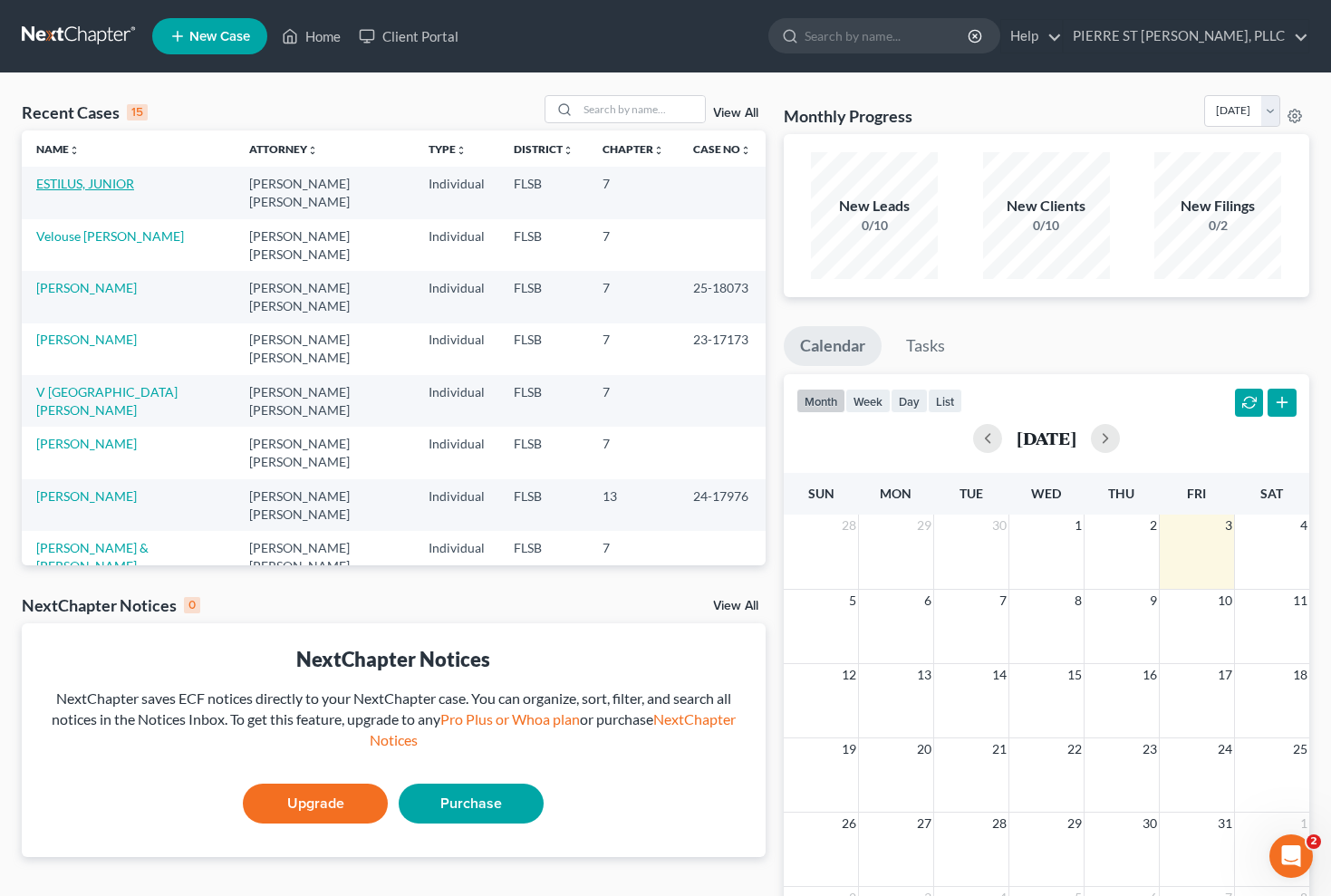
click at [76, 182] on link "ESTILUS, JUNIOR" at bounding box center [85, 184] width 97 height 15
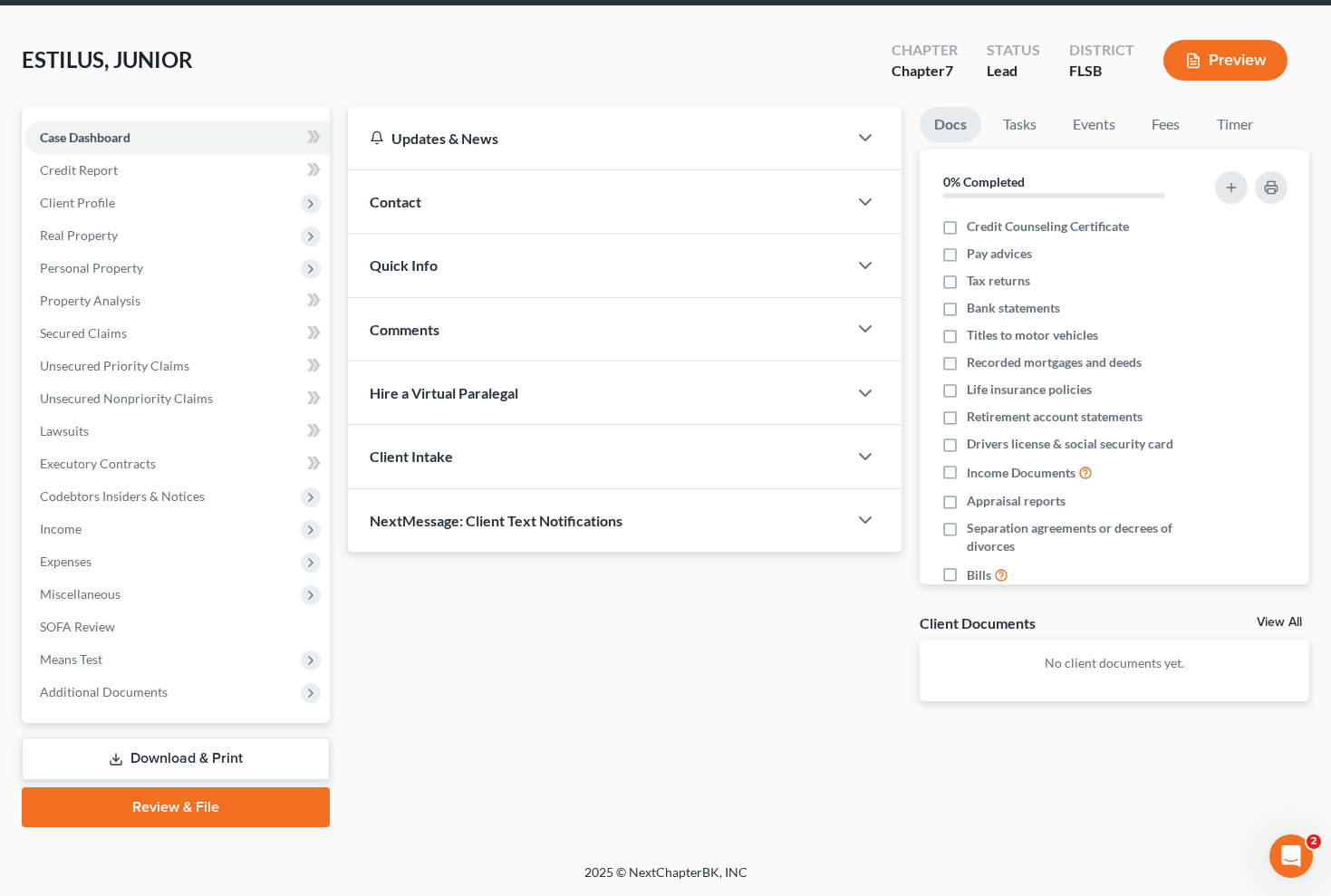
scroll to position [67, 0]
click at [171, 808] on link "Review & File" at bounding box center [175, 807] width 308 height 40
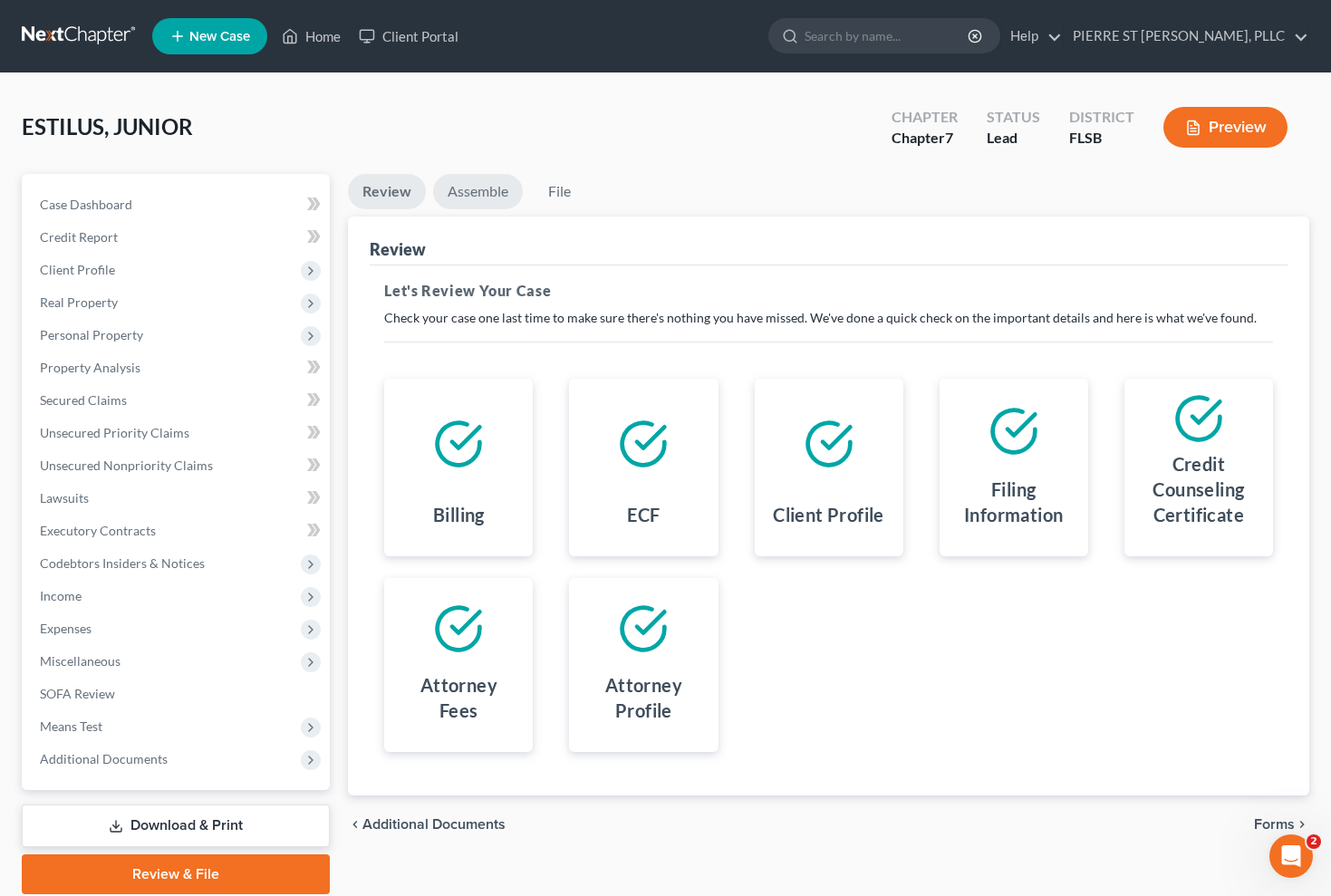
click at [472, 188] on link "Assemble" at bounding box center [478, 192] width 90 height 36
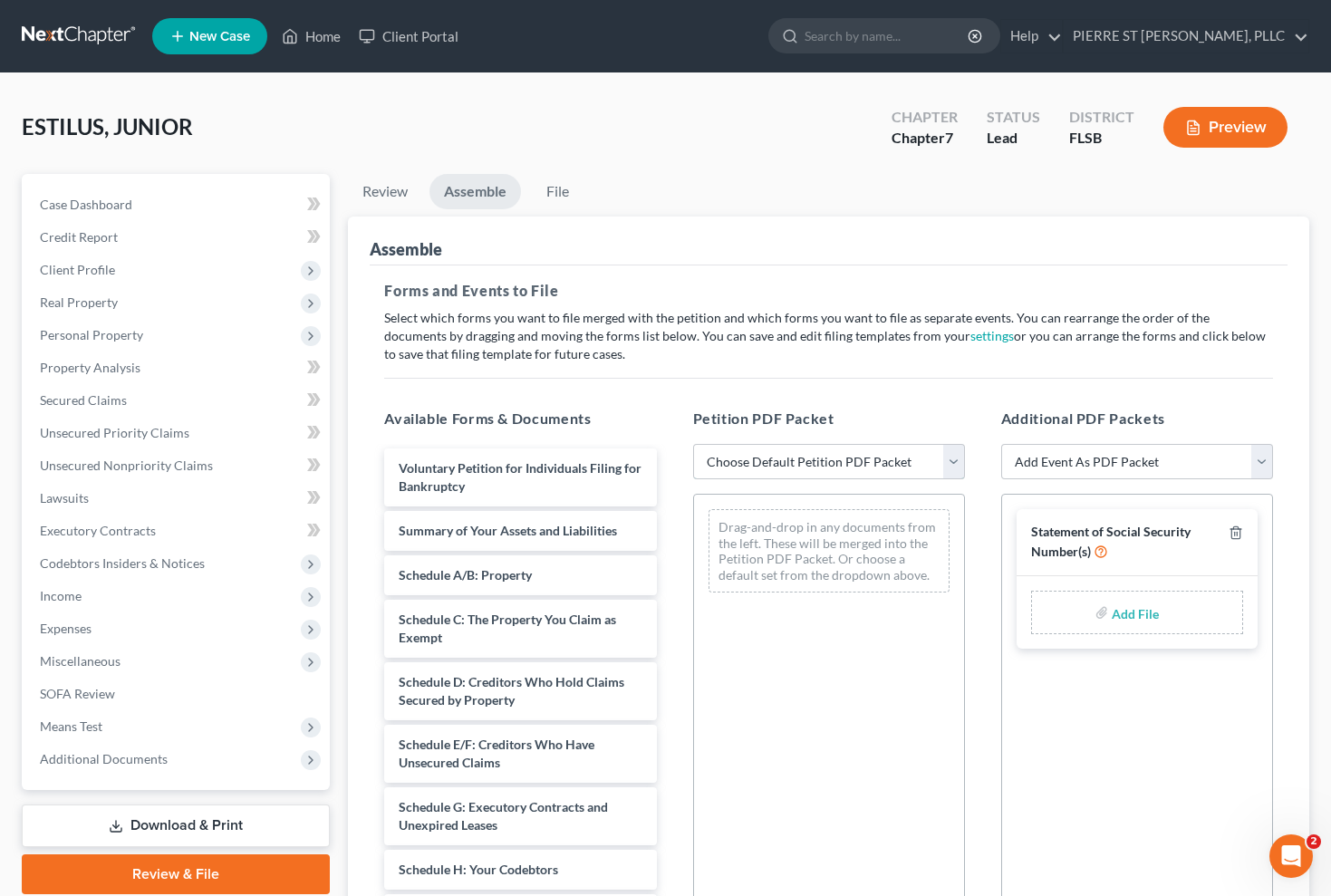
select select "1"
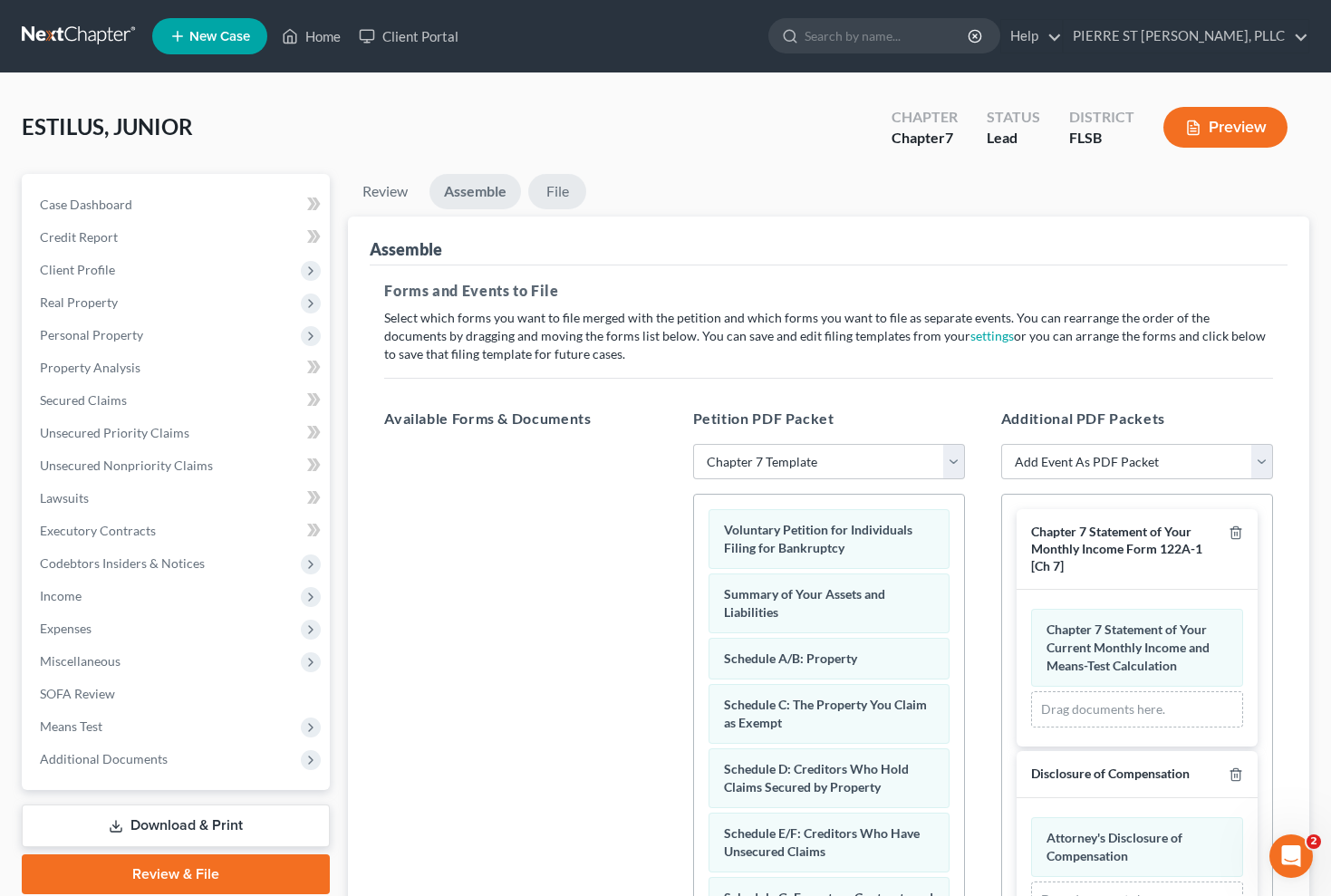
click at [563, 193] on link "File" at bounding box center [558, 192] width 58 height 36
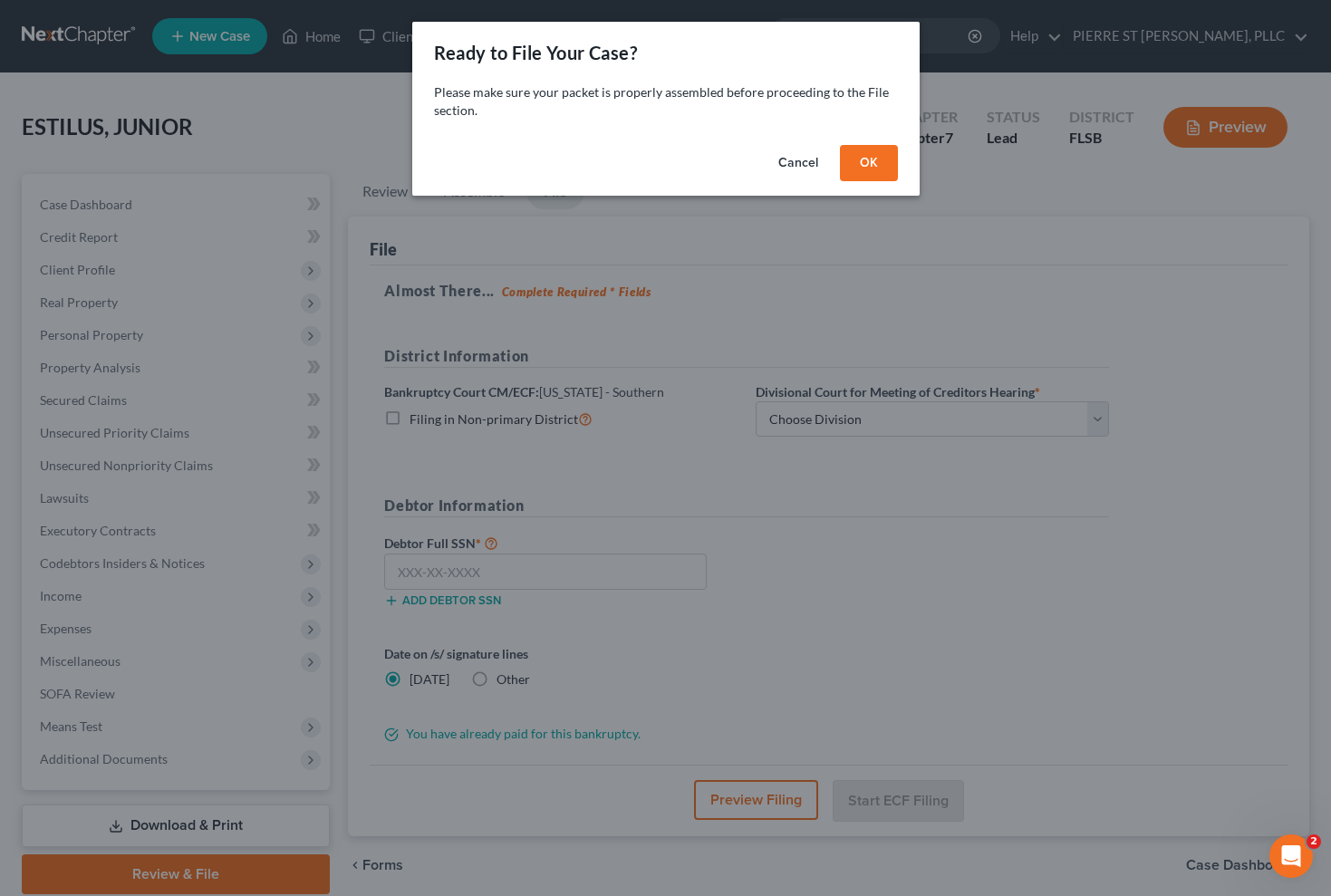
click at [876, 165] on button "OK" at bounding box center [869, 163] width 58 height 37
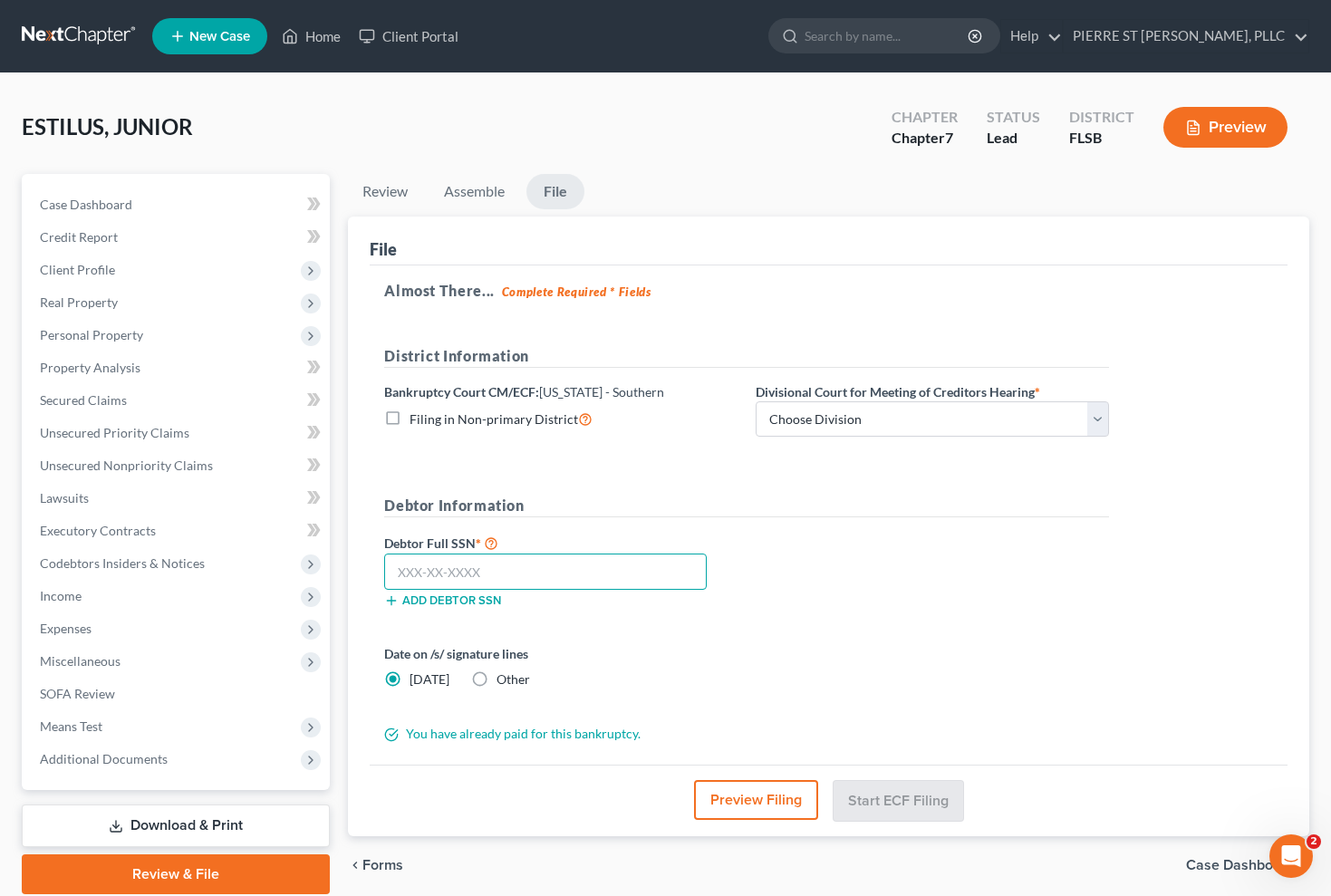
click at [545, 562] on input "text" at bounding box center [546, 572] width 322 height 37
type input "192-37-5705"
click at [684, 662] on label "Date on /s/ signature lines" at bounding box center [561, 653] width 353 height 19
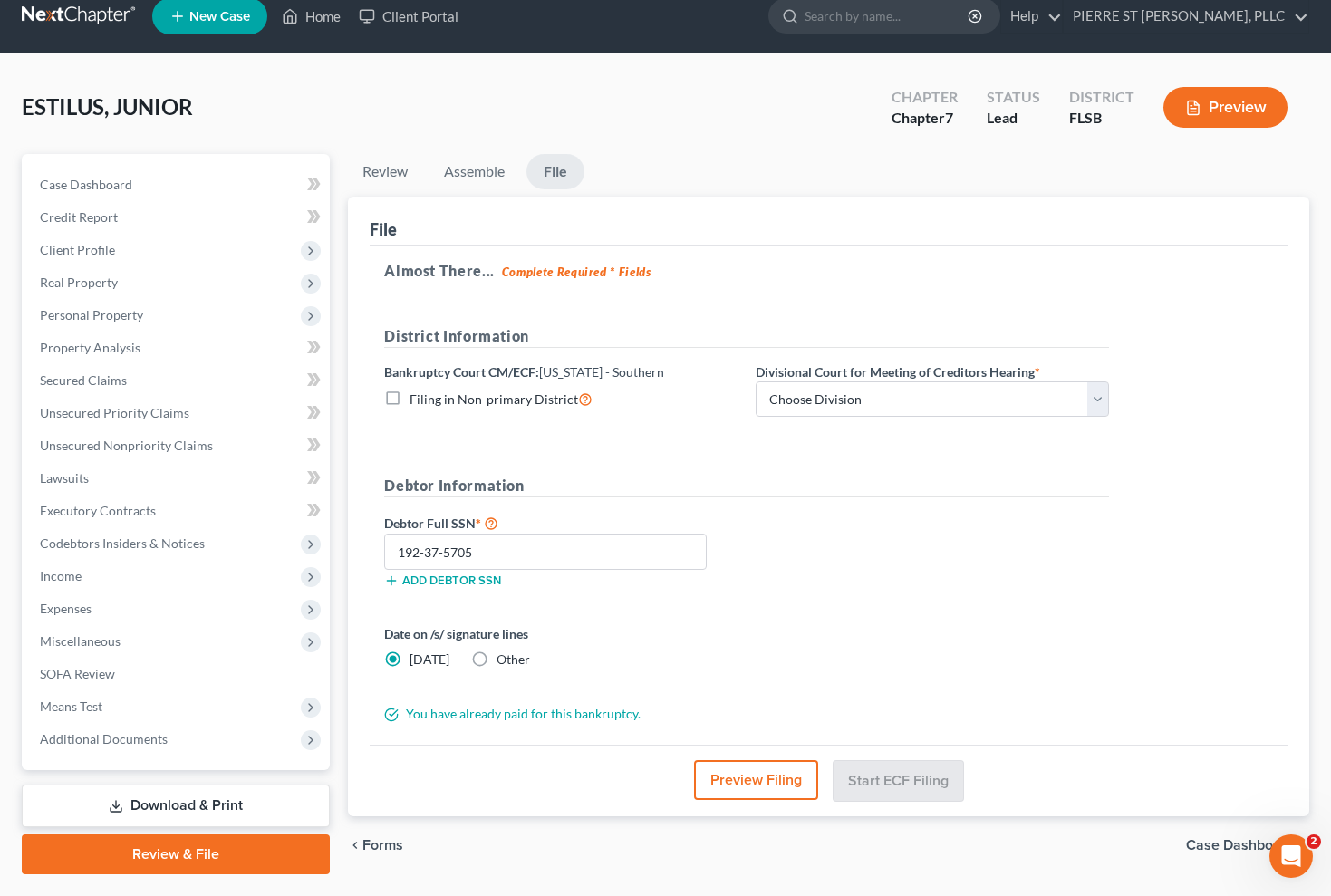
scroll to position [15, 0]
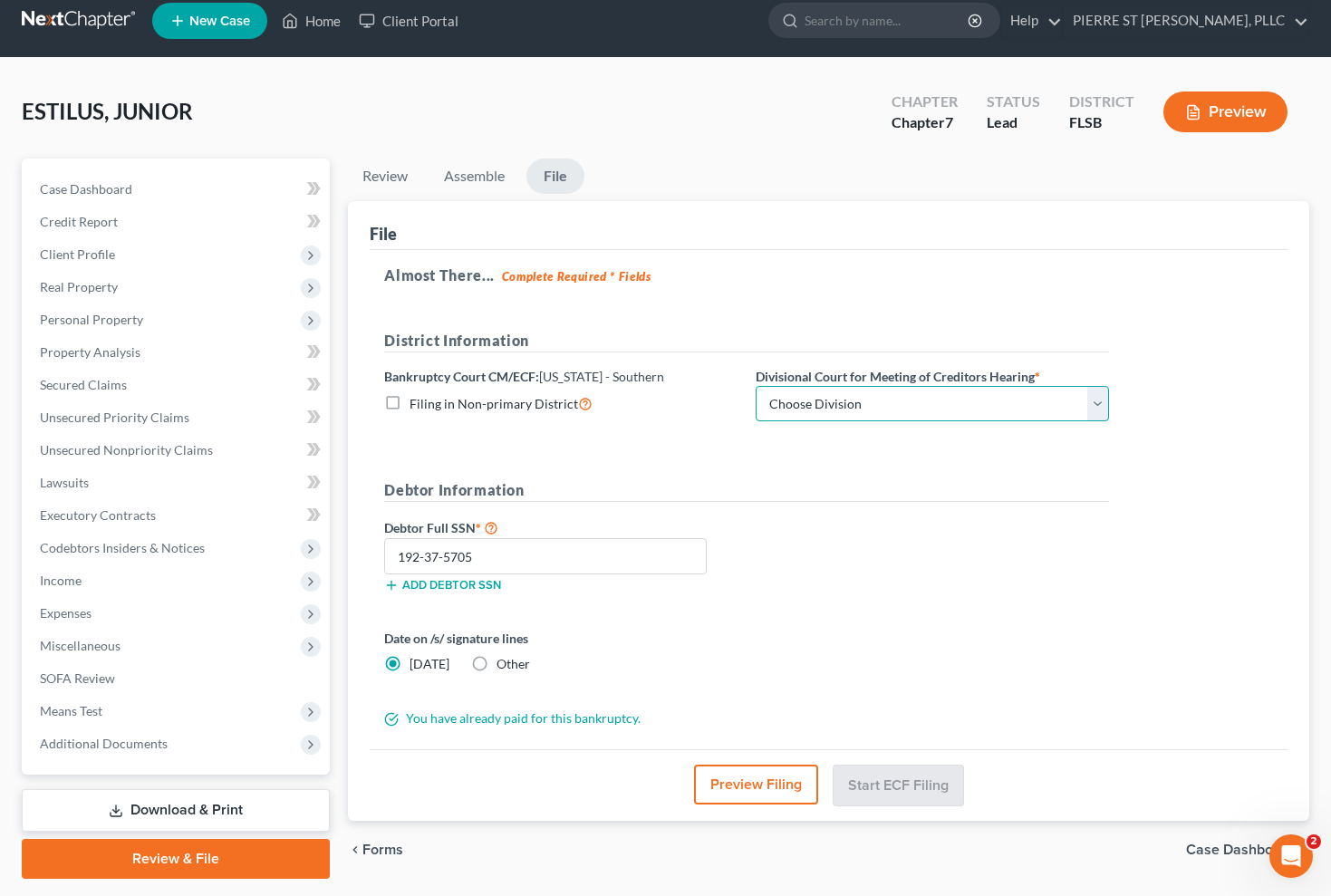
select select "2"
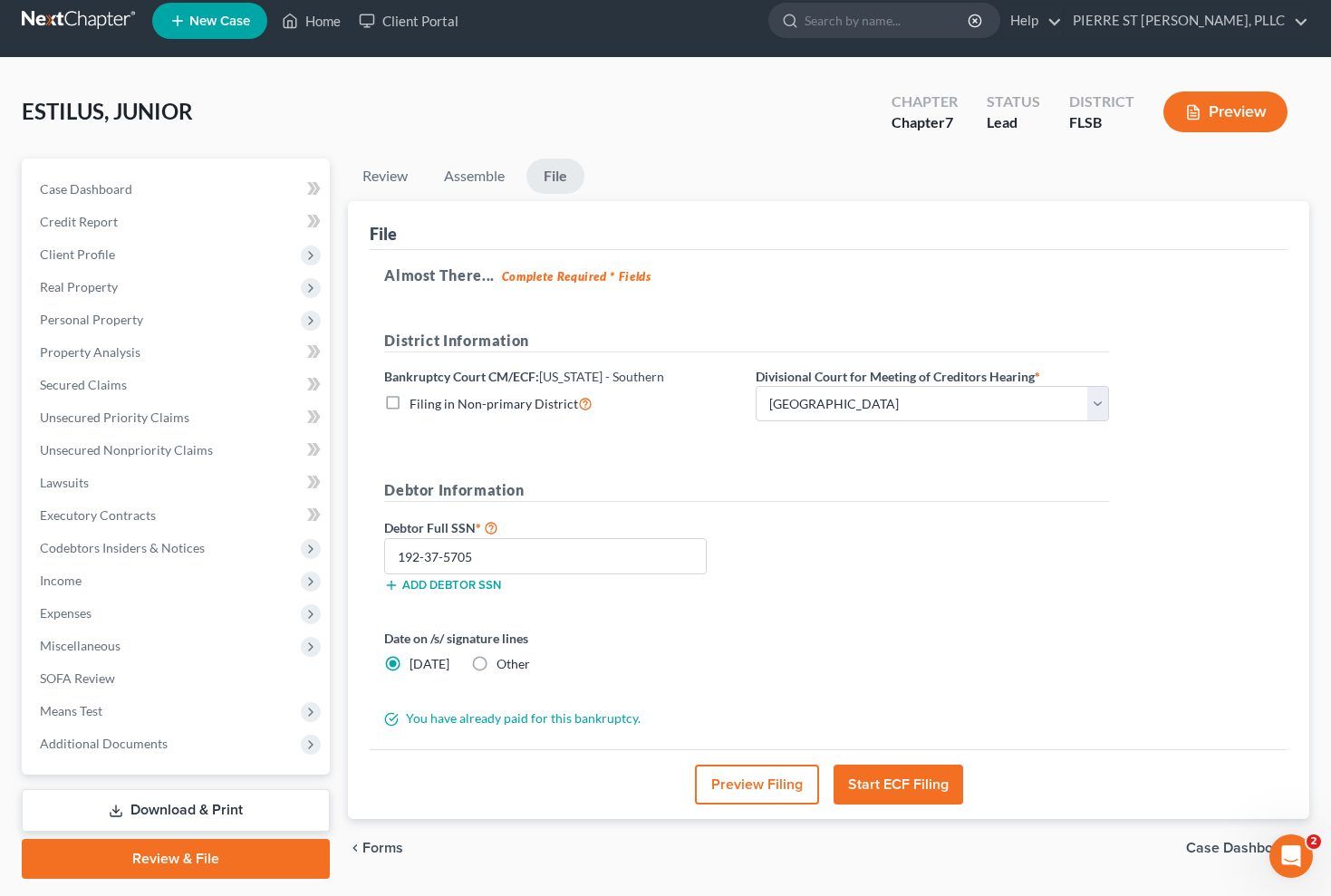
click at [902, 790] on button "Start ECF Filing" at bounding box center [898, 784] width 129 height 40
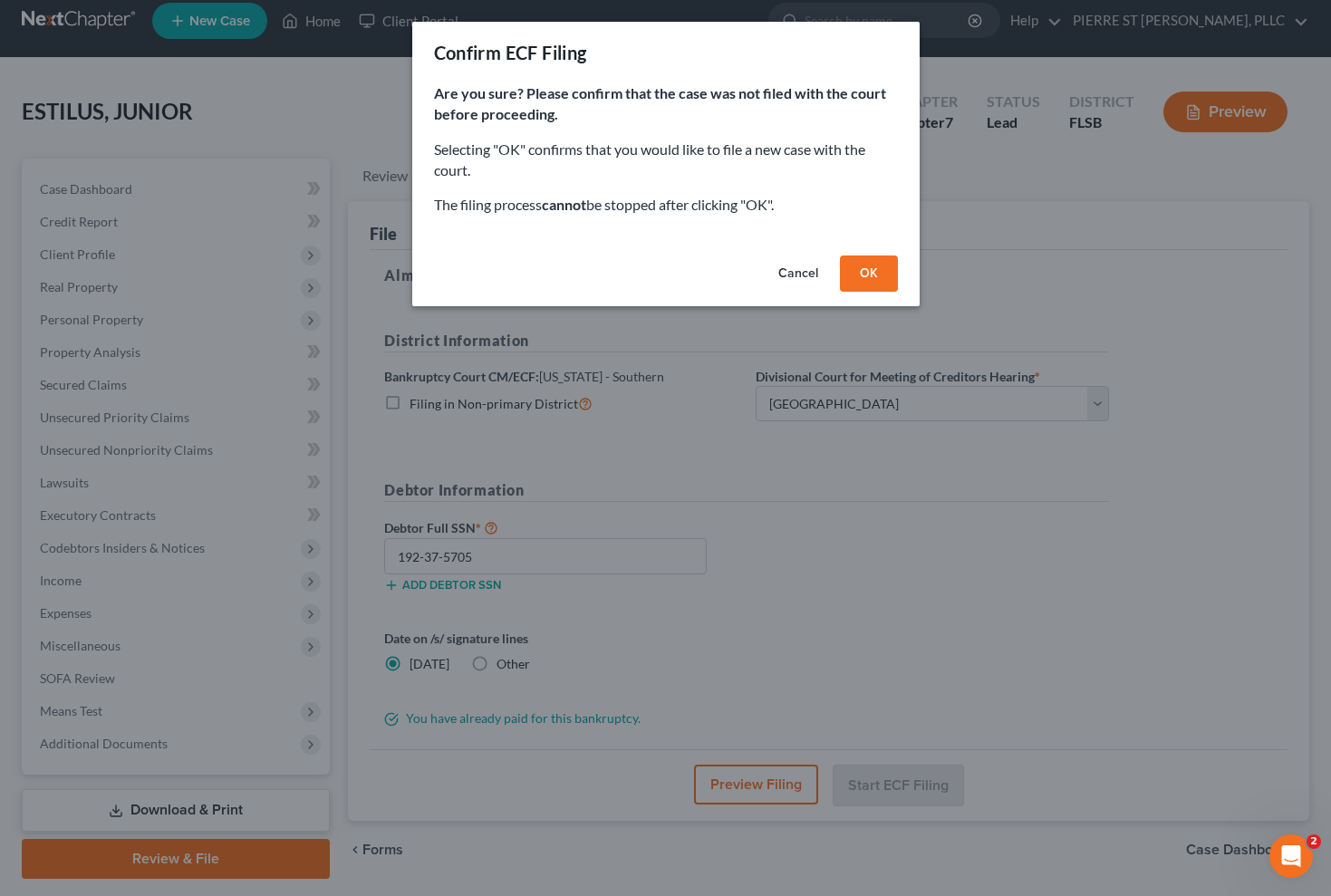
click at [873, 269] on button "OK" at bounding box center [869, 274] width 58 height 37
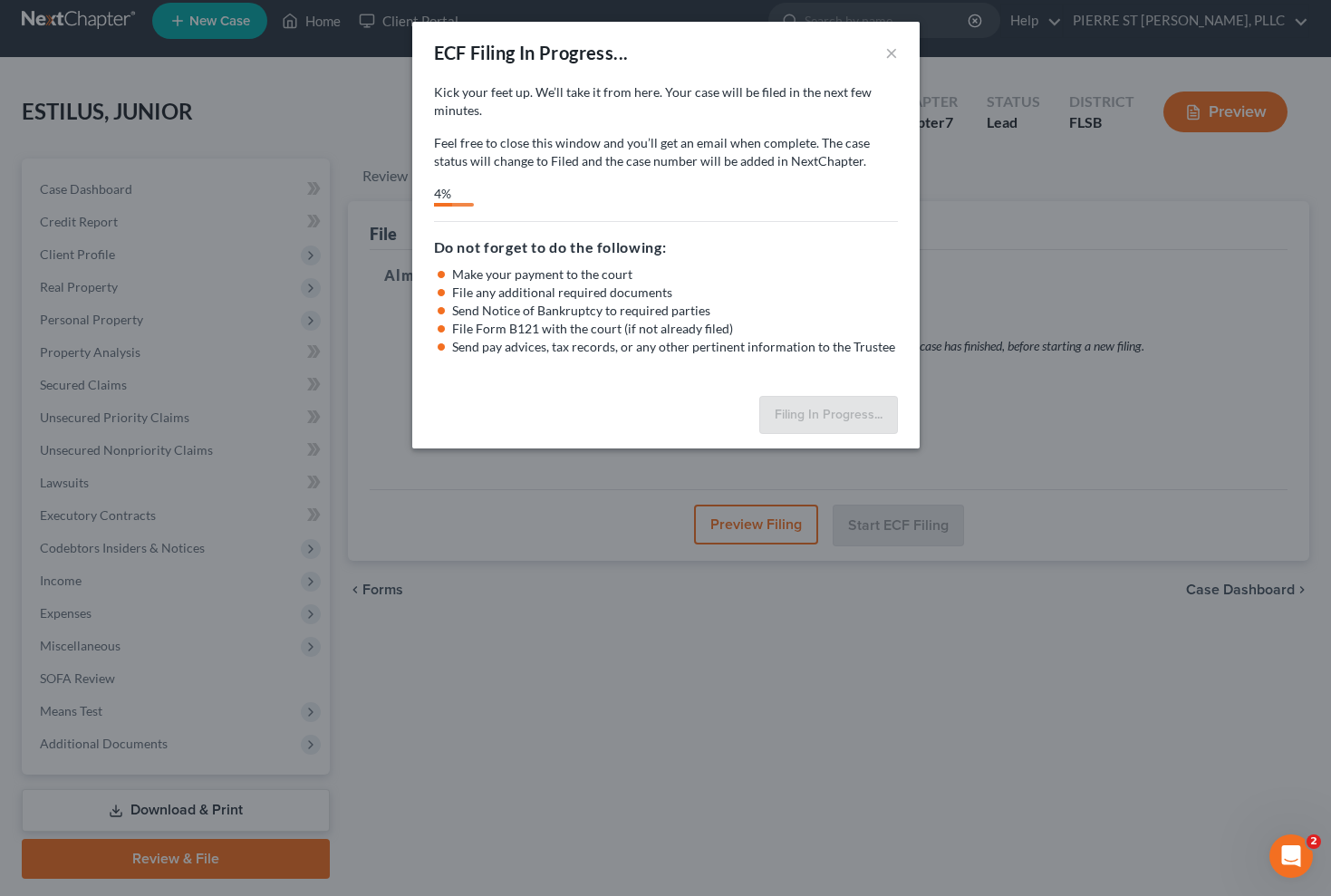
select select "2"
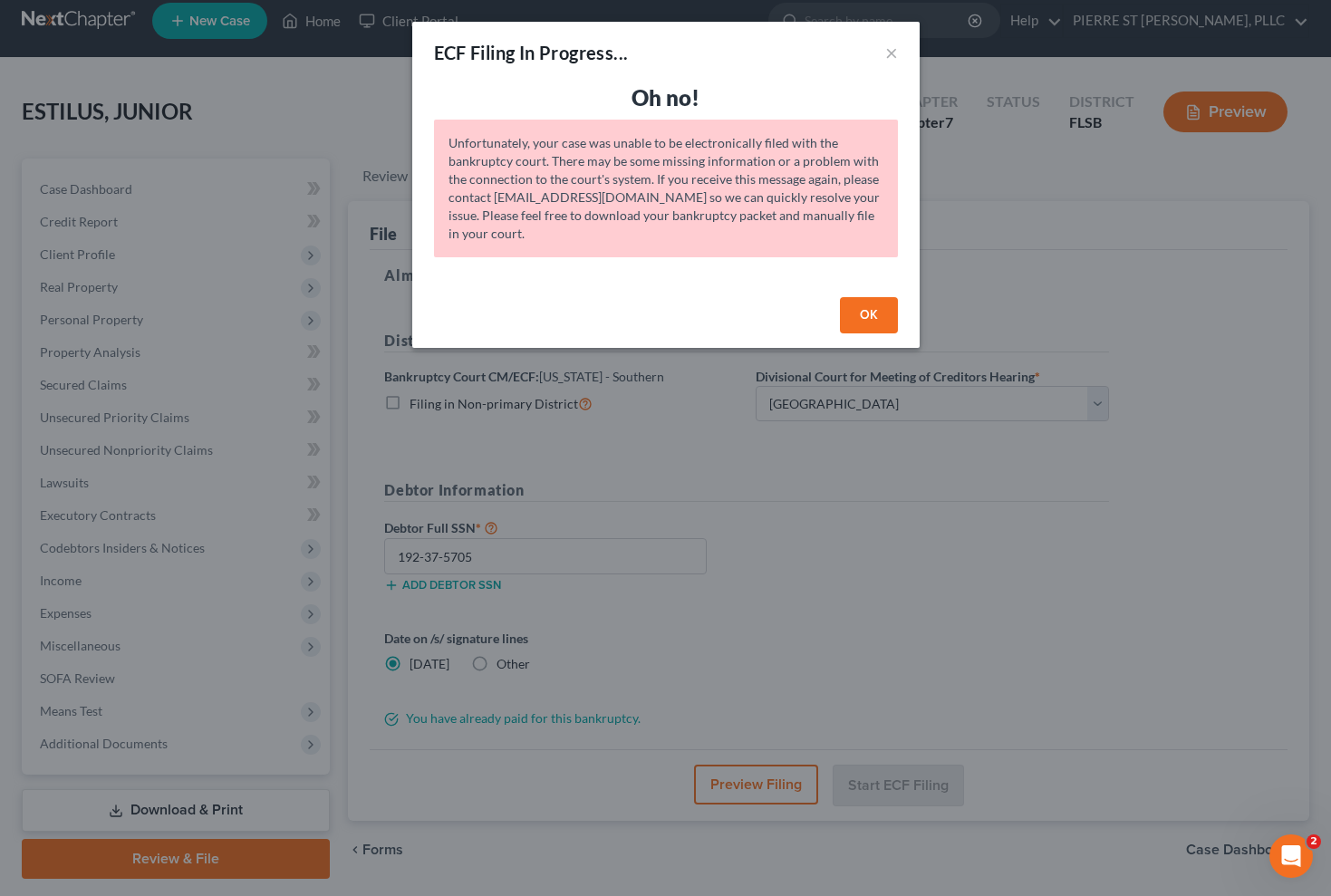
click at [872, 315] on button "OK" at bounding box center [869, 315] width 58 height 37
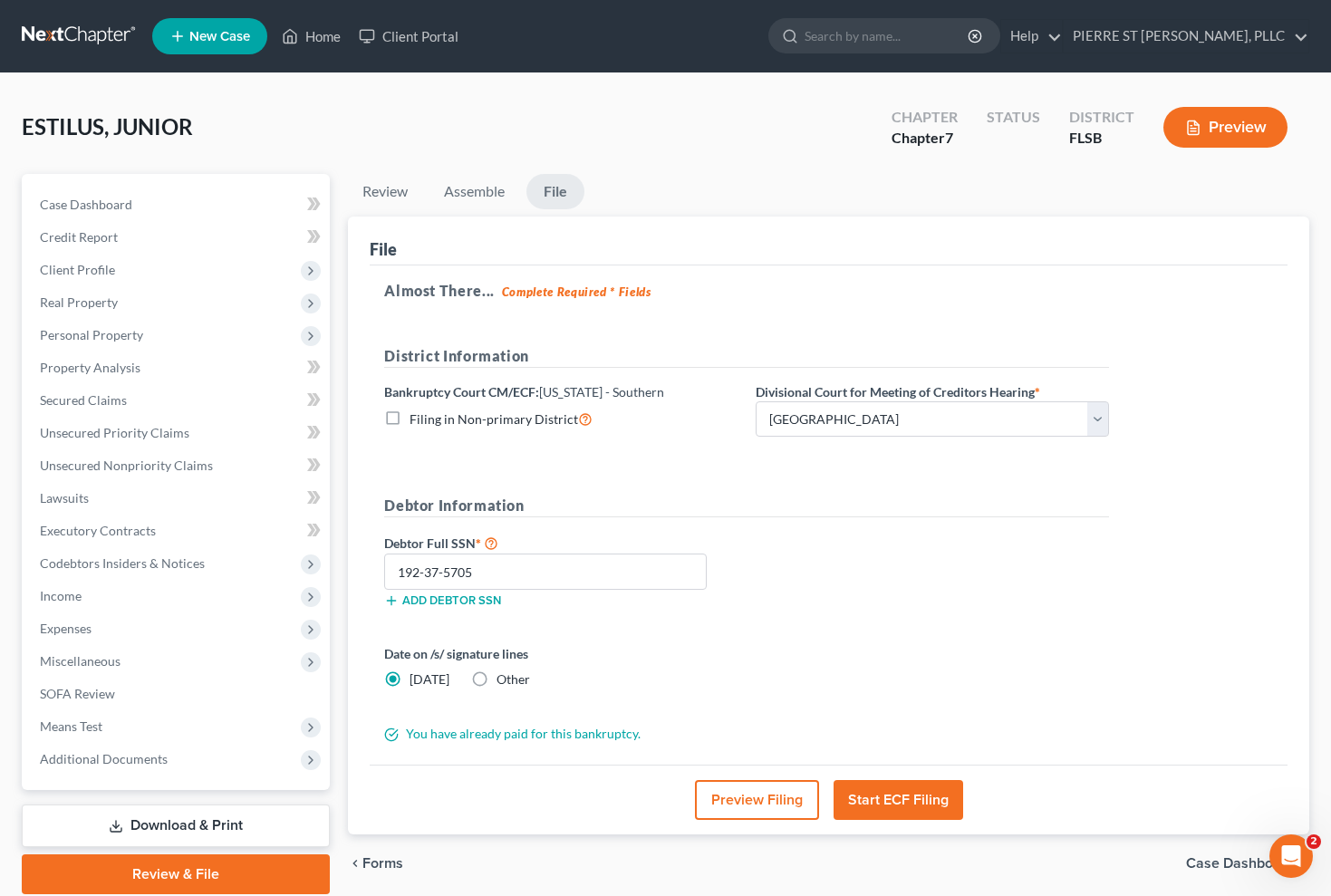
scroll to position [0, 0]
